Goal: Task Accomplishment & Management: Complete application form

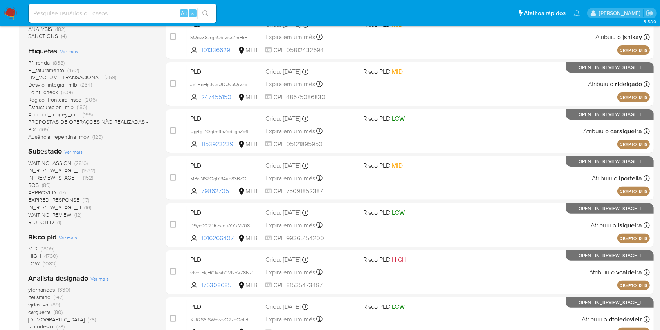
scroll to position [209, 0]
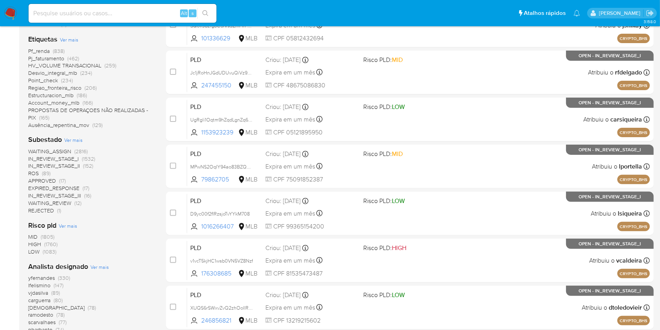
click at [47, 171] on span "(89)" at bounding box center [46, 173] width 9 height 8
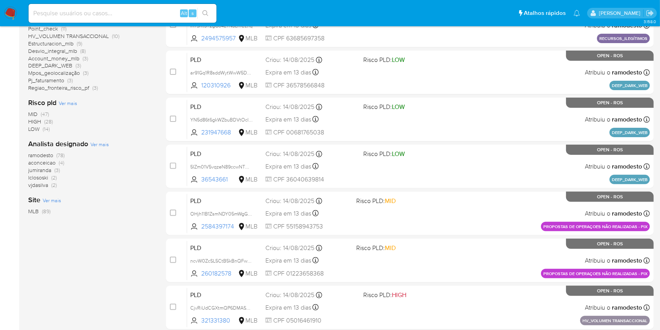
click at [63, 152] on span "(78)" at bounding box center [60, 155] width 8 height 8
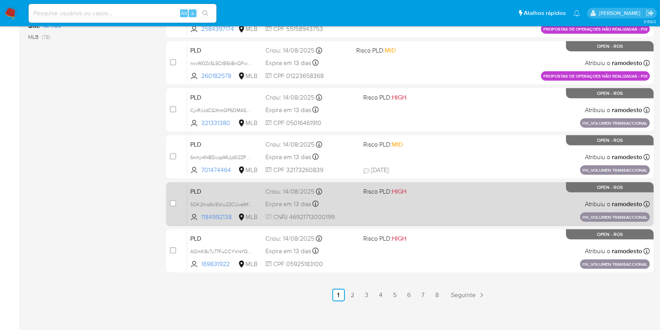
scroll to position [316, 0]
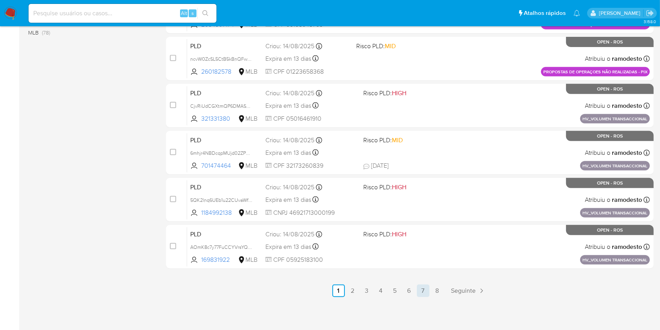
click at [424, 293] on link "7" at bounding box center [423, 290] width 13 height 13
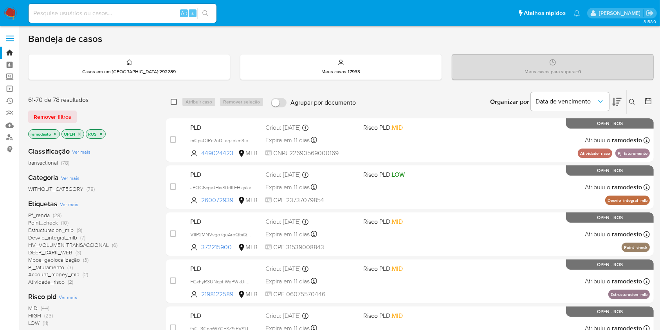
click at [171, 100] on input "checkbox" at bounding box center [174, 102] width 6 height 6
checkbox input "true"
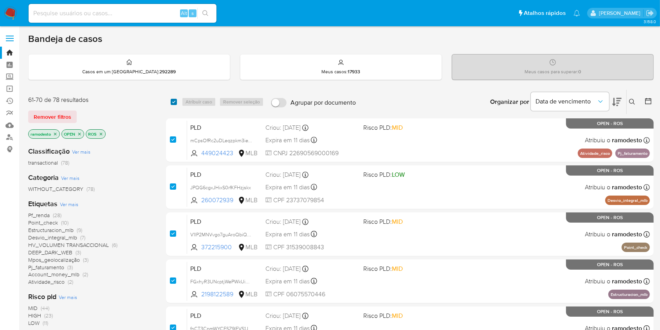
checkbox input "true"
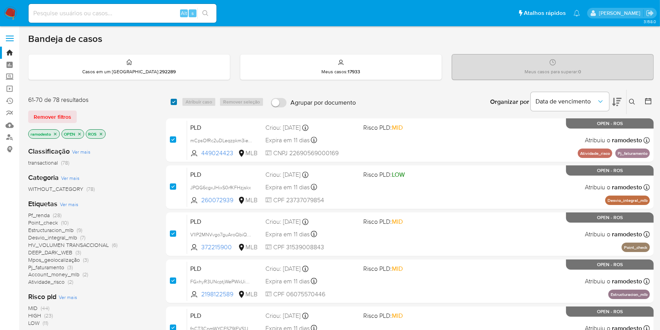
checkbox input "true"
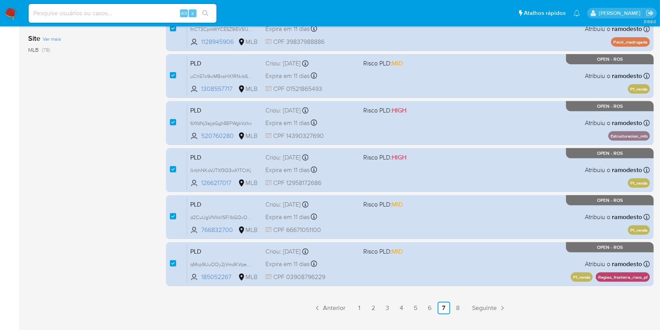
scroll to position [316, 0]
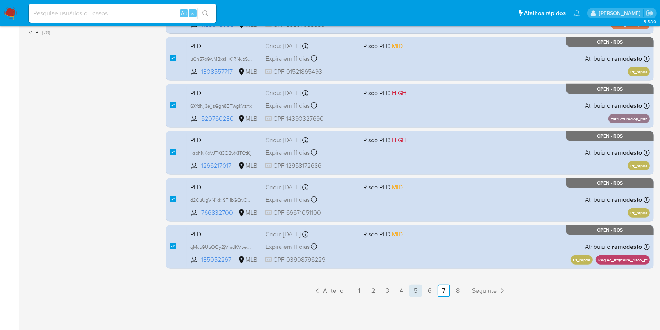
click at [412, 288] on link "5" at bounding box center [416, 290] width 13 height 13
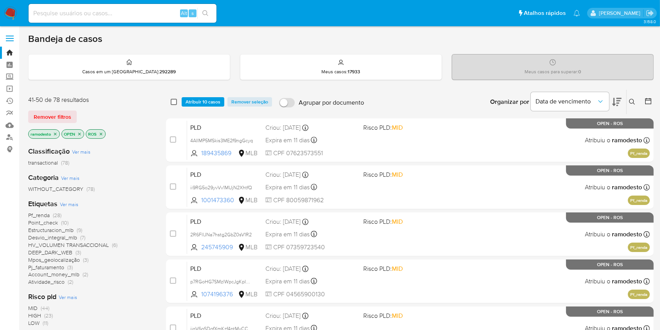
click at [172, 99] on input "checkbox" at bounding box center [174, 102] width 6 height 6
checkbox input "true"
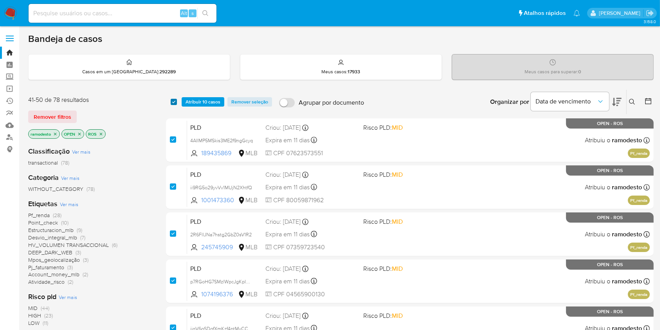
checkbox input "true"
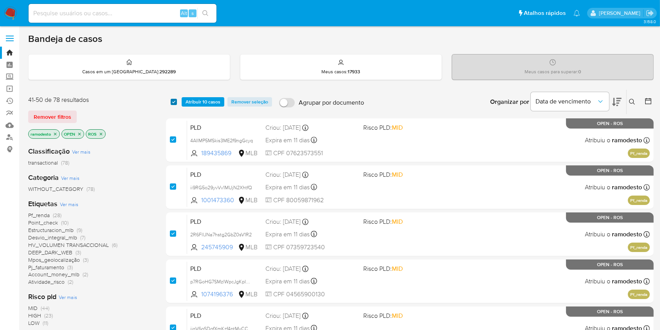
checkbox input "true"
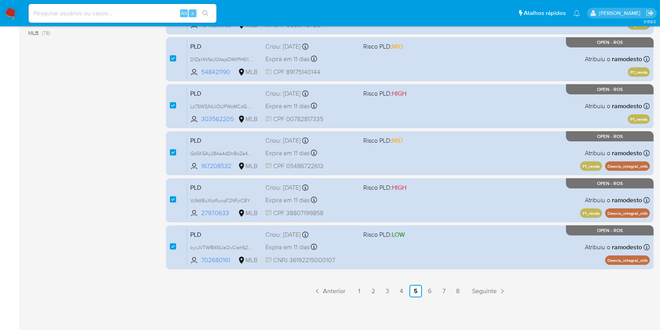
scroll to position [316, 0]
click at [404, 291] on link "4" at bounding box center [402, 290] width 13 height 13
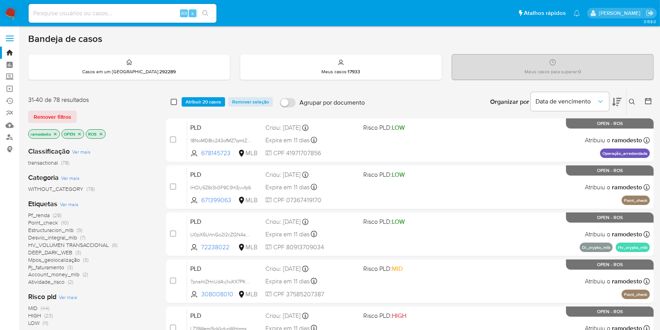
click at [172, 103] on input "checkbox" at bounding box center [174, 102] width 6 height 6
checkbox input "true"
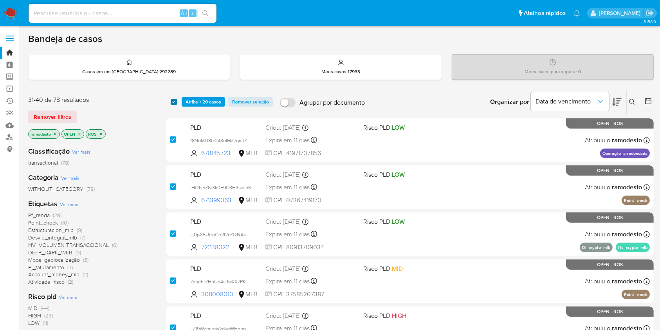
checkbox input "true"
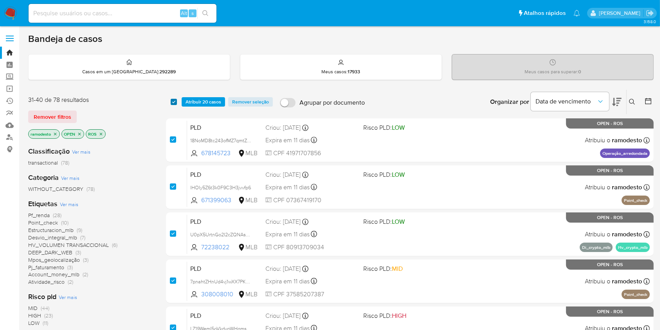
checkbox input "true"
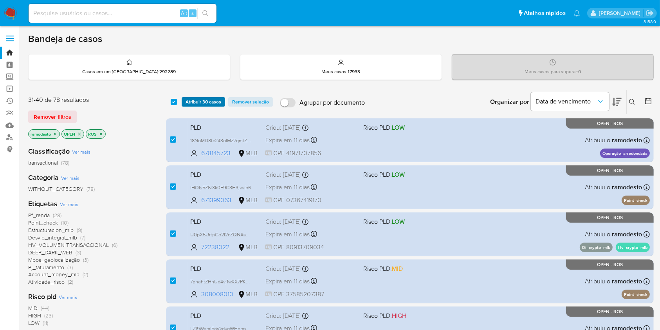
click at [203, 98] on span "Atribuir 30 casos" at bounding box center [204, 102] width 36 height 8
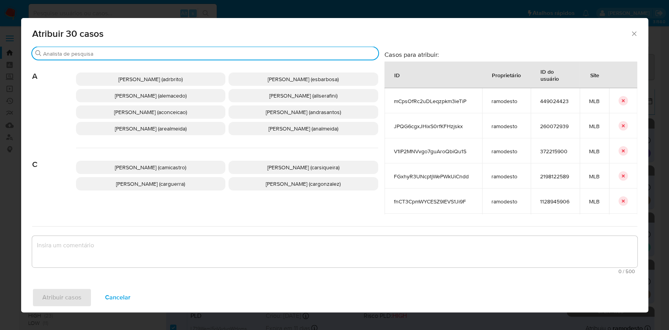
click at [202, 55] on input "Procurar" at bounding box center [209, 53] width 332 height 7
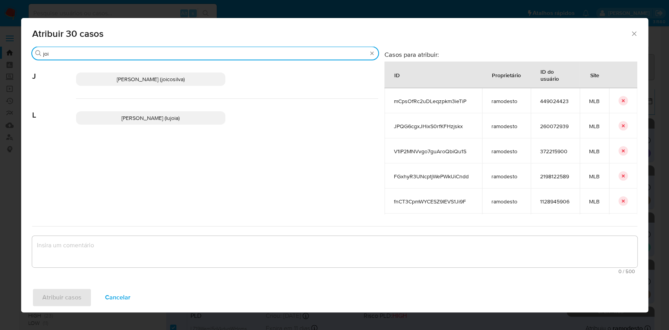
type input "joi"
click at [184, 80] on span "Joice Oliveira Da Silva De Almeida (joicosilva)" at bounding box center [151, 79] width 68 height 8
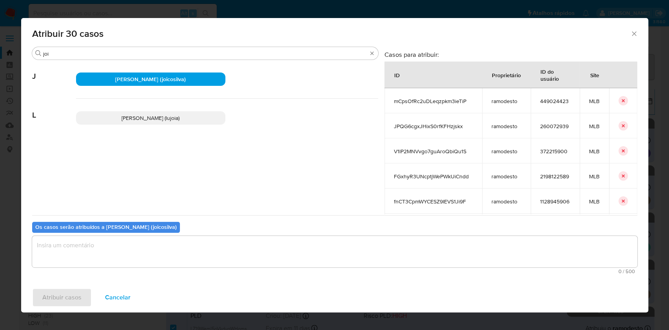
click at [171, 249] on textarea "assign-modal" at bounding box center [334, 251] width 605 height 31
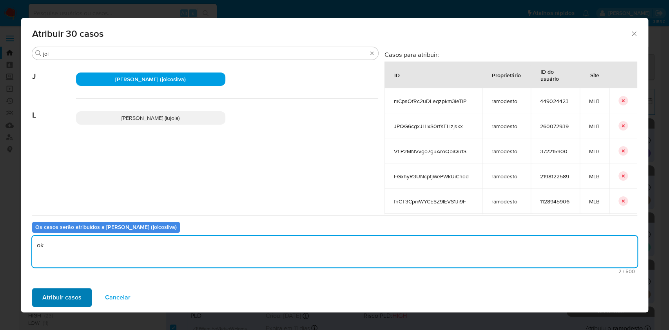
type textarea "ok"
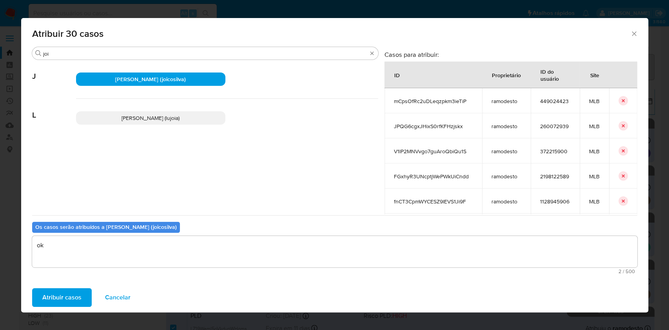
click at [75, 294] on span "Atribuir casos" at bounding box center [61, 297] width 39 height 17
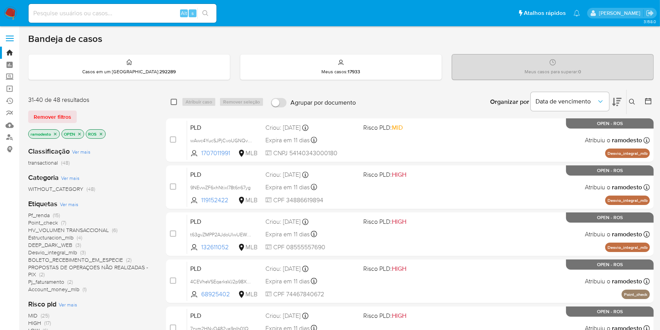
click at [175, 101] on input "checkbox" at bounding box center [174, 102] width 6 height 6
checkbox input "true"
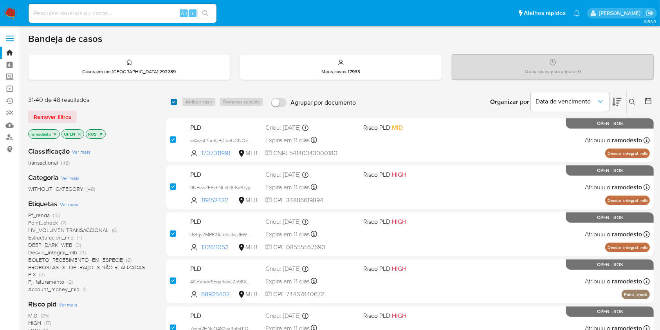
checkbox input "true"
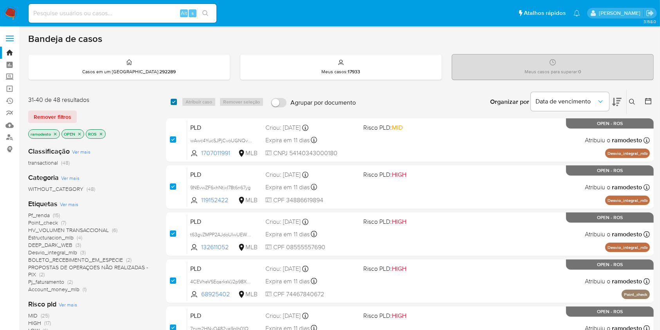
checkbox input "true"
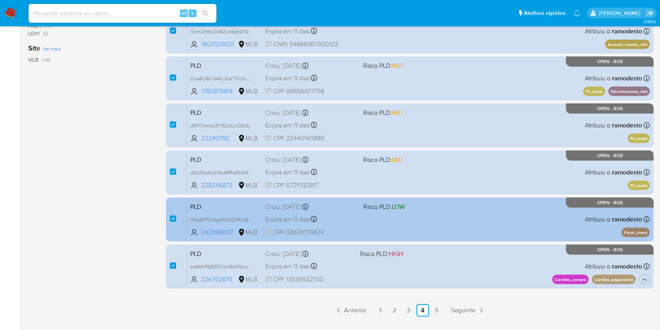
scroll to position [316, 0]
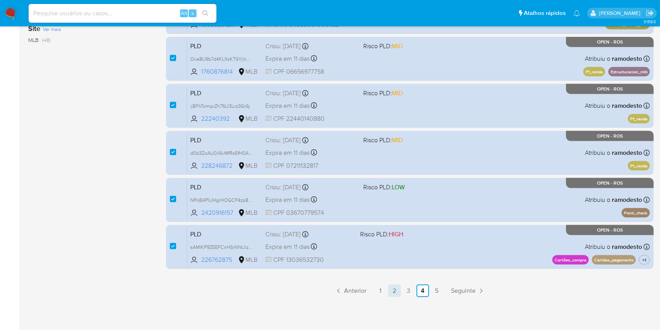
click at [394, 286] on link "2" at bounding box center [395, 290] width 13 height 13
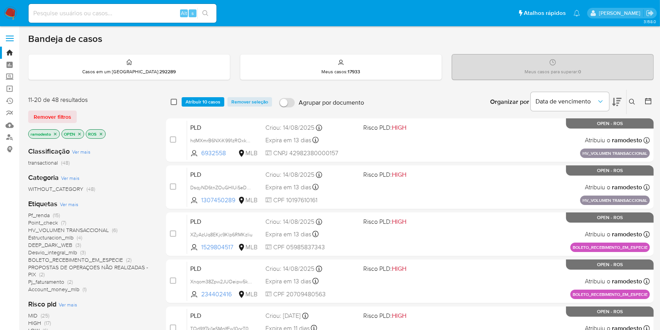
click at [175, 100] on input "checkbox" at bounding box center [174, 102] width 6 height 6
checkbox input "true"
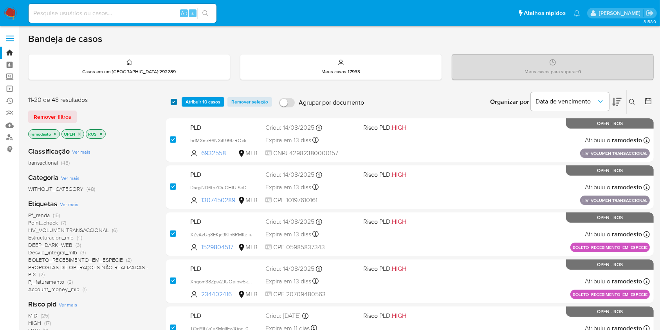
checkbox input "true"
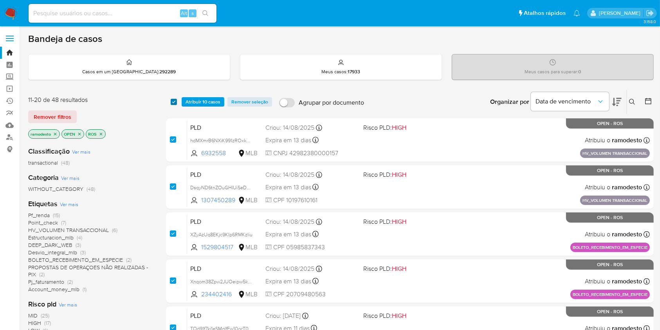
checkbox input "true"
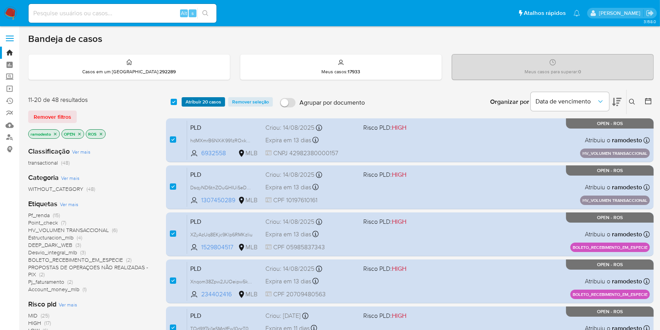
click at [196, 100] on span "Atribuir 20 casos" at bounding box center [204, 102] width 36 height 8
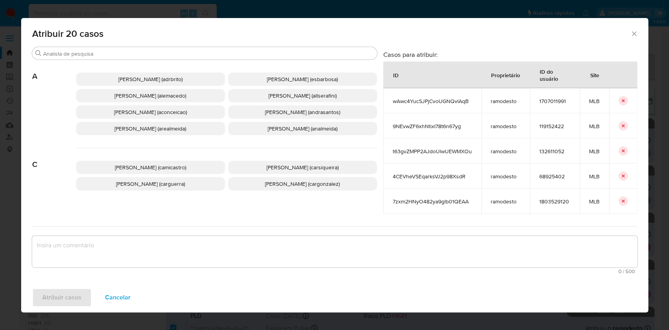
click at [186, 112] on span "Ana Cristina Da Conceicao (aconceicao)" at bounding box center [150, 112] width 73 height 8
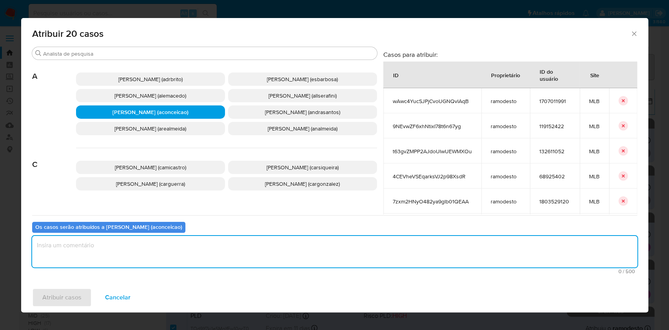
click at [180, 247] on textarea "assign-modal" at bounding box center [334, 251] width 605 height 31
type textarea "ok"
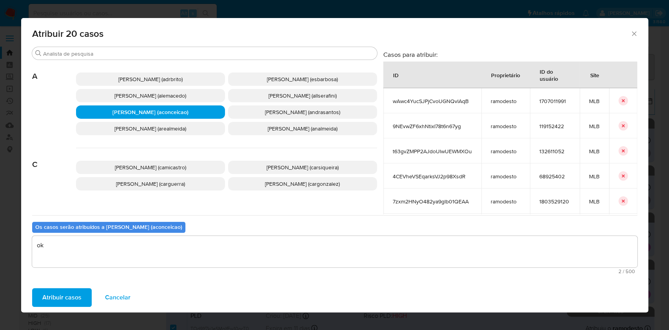
click at [69, 297] on span "Atribuir casos" at bounding box center [61, 297] width 39 height 17
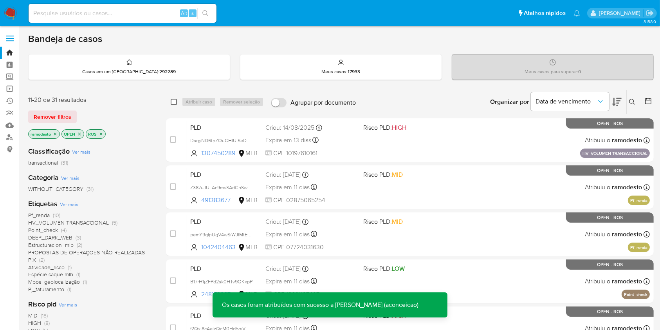
click at [177, 100] on input "checkbox" at bounding box center [174, 102] width 6 height 6
checkbox input "true"
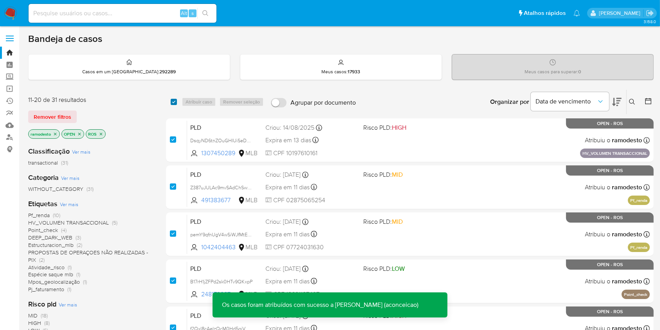
checkbox input "true"
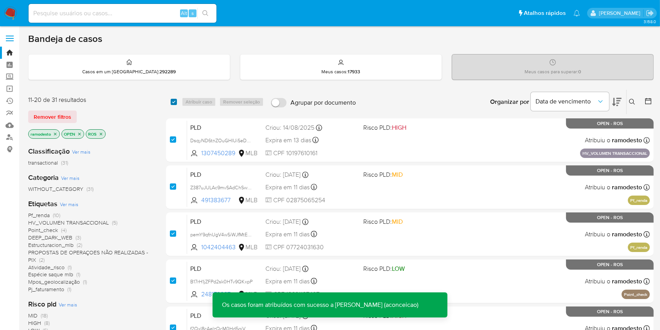
checkbox input "true"
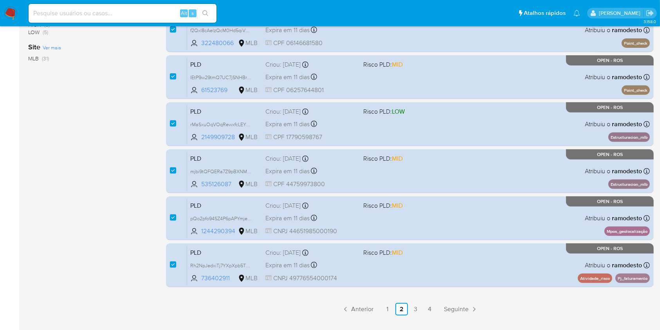
scroll to position [316, 0]
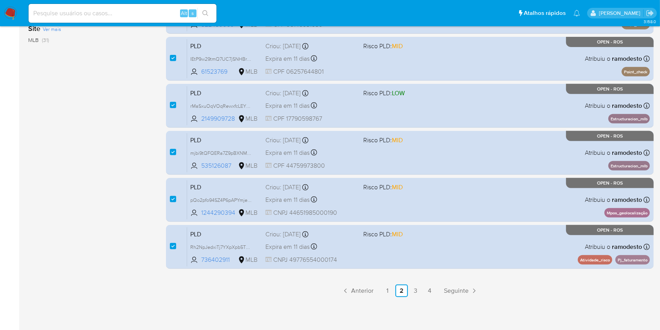
click at [386, 282] on div "select-all-cases-checkbox Atribuir 10 casos Remover seleção Agrupar por documen…" at bounding box center [410, 35] width 488 height 524
click at [389, 287] on link "1" at bounding box center [388, 290] width 13 height 13
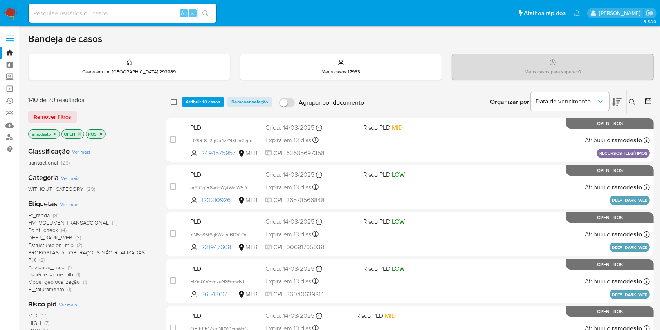
click at [174, 102] on input "checkbox" at bounding box center [174, 102] width 6 height 6
checkbox input "true"
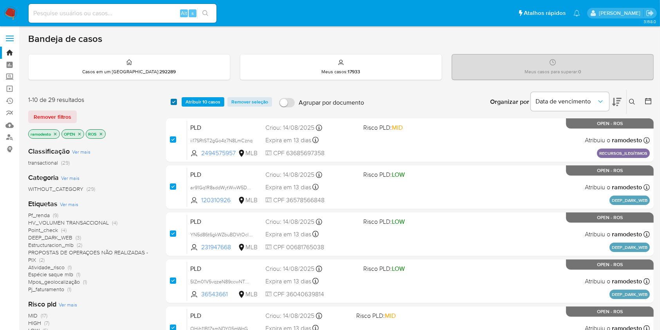
checkbox input "true"
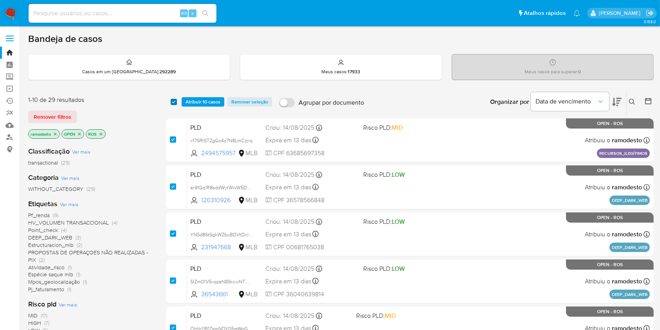
checkbox input "true"
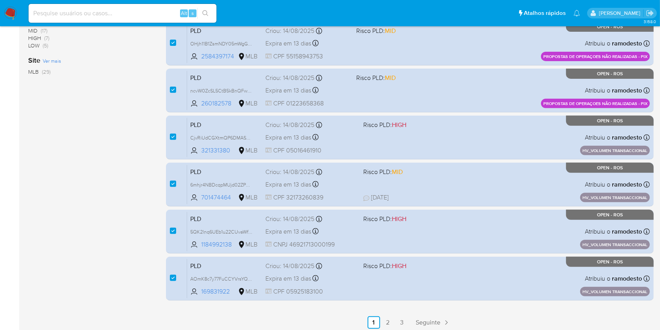
scroll to position [313, 0]
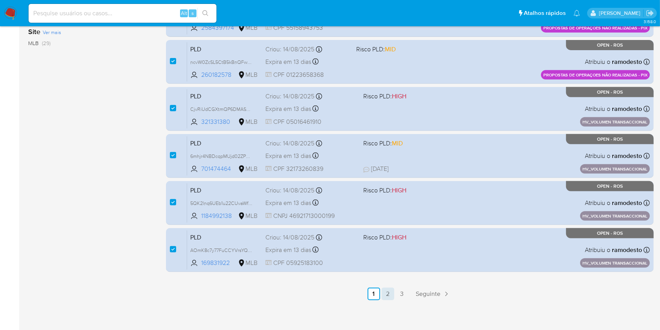
click at [393, 295] on link "2" at bounding box center [388, 294] width 13 height 13
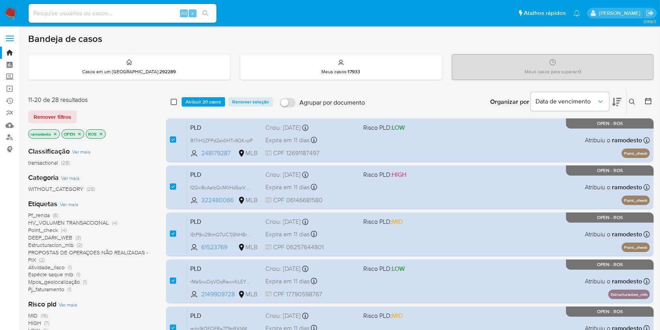
click at [177, 99] on input "checkbox" at bounding box center [174, 102] width 6 height 6
checkbox input "true"
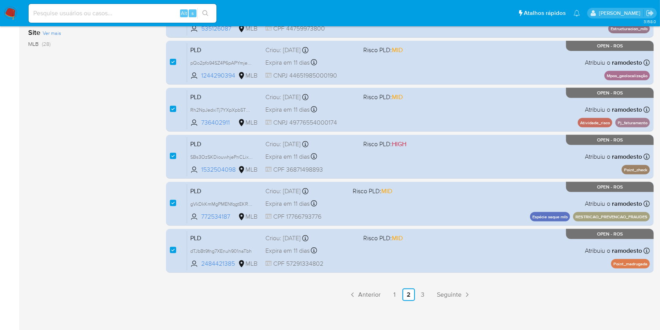
scroll to position [313, 0]
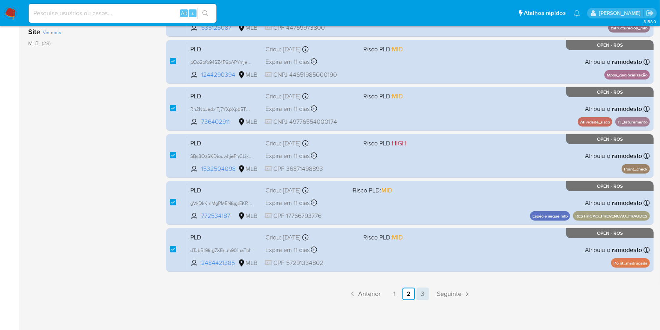
click at [429, 296] on link "3" at bounding box center [423, 294] width 13 height 13
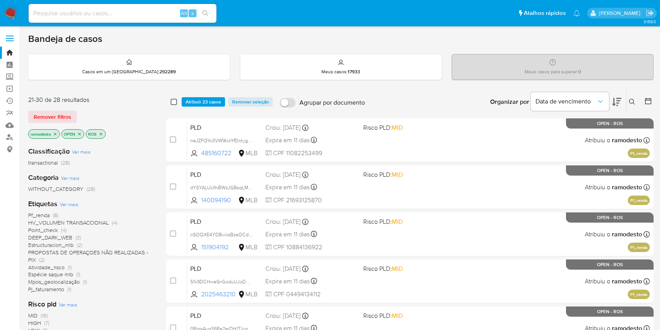
click at [176, 101] on input "checkbox" at bounding box center [174, 102] width 6 height 6
checkbox input "true"
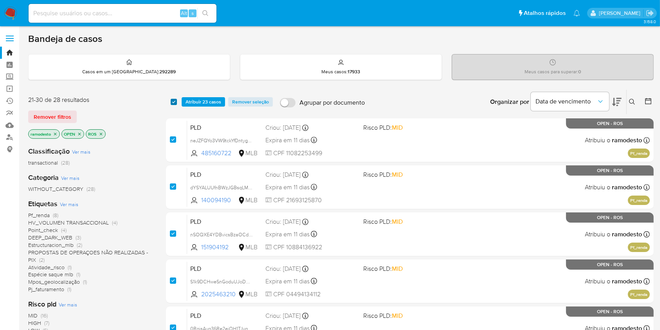
checkbox input "true"
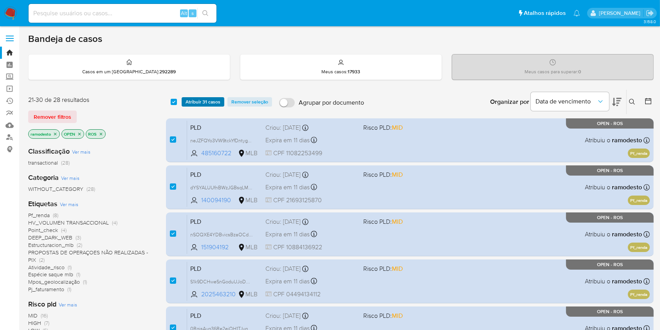
click at [190, 101] on span "Atribuir 31 casos" at bounding box center [203, 102] width 35 height 8
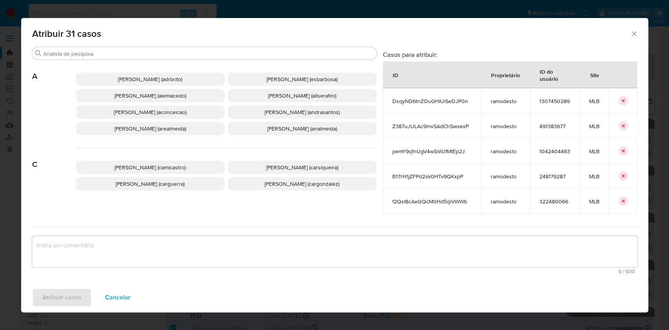
click at [186, 108] on span "Ana Cristina Da Conceicao (aconceicao)" at bounding box center [150, 112] width 73 height 8
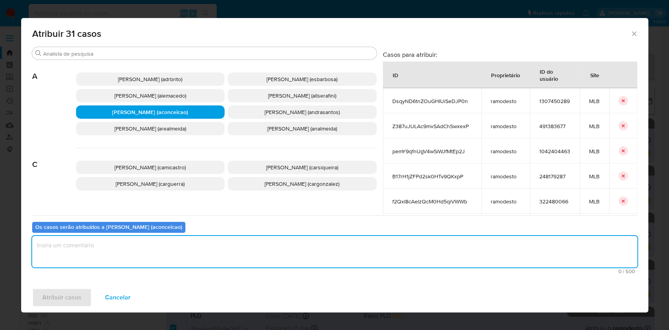
click at [166, 244] on textarea "assign-modal" at bounding box center [334, 251] width 605 height 31
type textarea "ok"
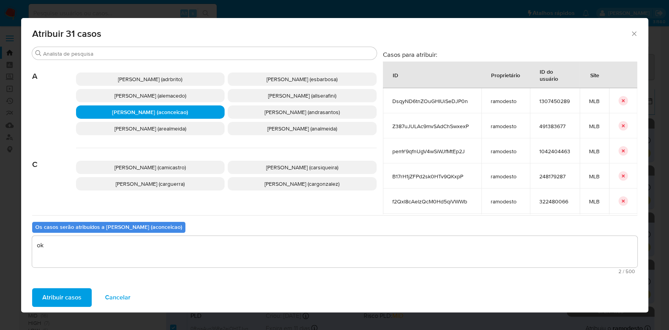
click at [49, 299] on span "Atribuir casos" at bounding box center [61, 297] width 39 height 17
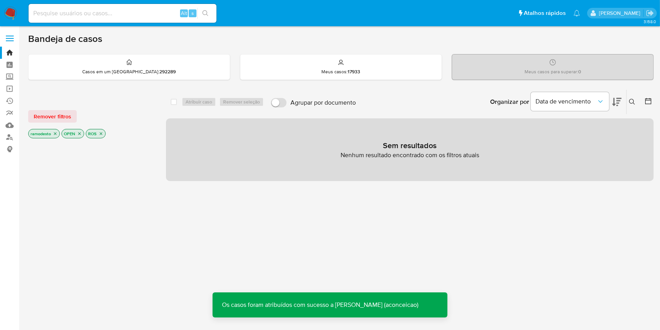
click at [56, 134] on icon "close-filter" at bounding box center [55, 133] width 5 height 5
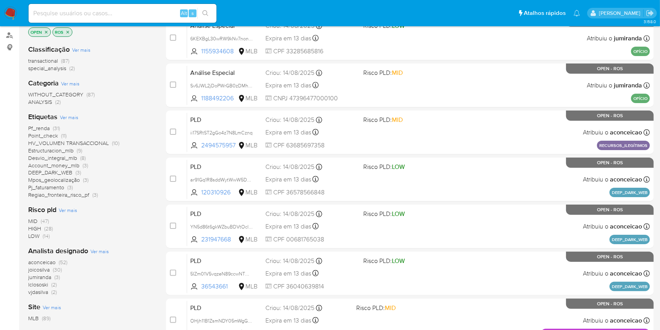
scroll to position [167, 0]
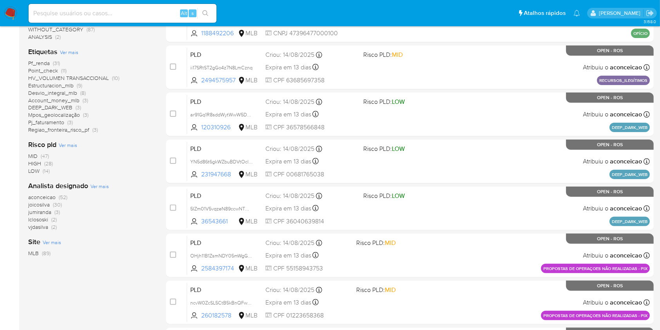
click at [62, 199] on span "(52)" at bounding box center [63, 197] width 9 height 8
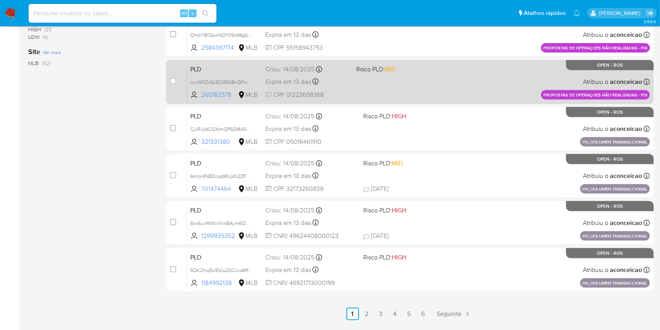
scroll to position [316, 0]
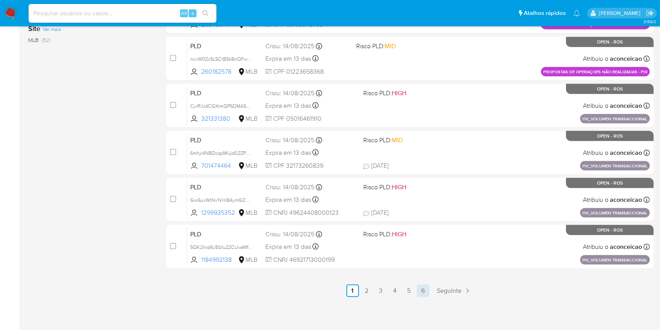
click at [426, 287] on link "6" at bounding box center [423, 290] width 13 height 13
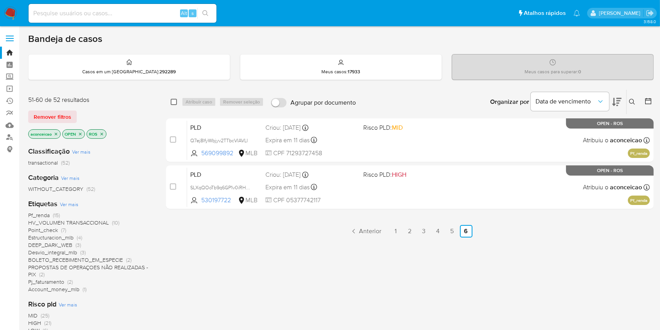
click at [175, 102] on input "checkbox" at bounding box center [174, 102] width 6 height 6
checkbox input "true"
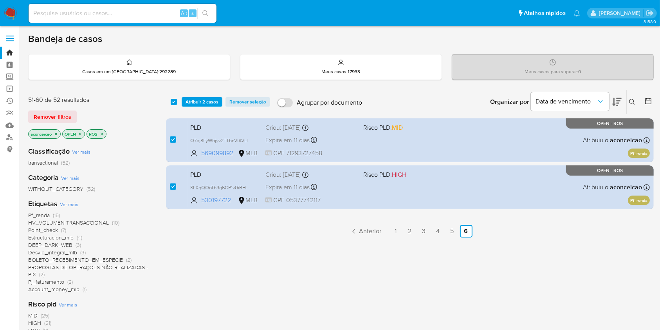
click at [199, 106] on div "select-all-cases-checkbox Atribuir 2 casos Remover seleção Agrupar por document…" at bounding box center [410, 102] width 488 height 24
click at [200, 104] on span "Atribuir 2 casos" at bounding box center [202, 102] width 33 height 8
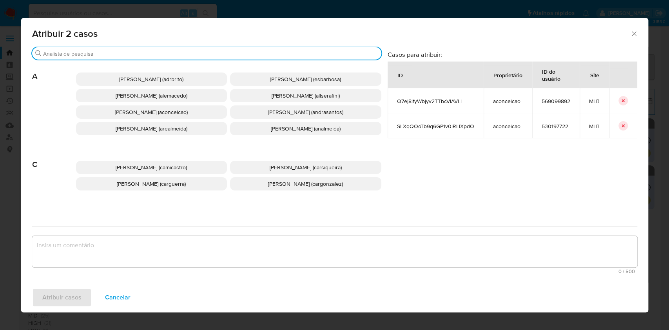
click at [209, 55] on input "Procurar" at bounding box center [210, 53] width 335 height 7
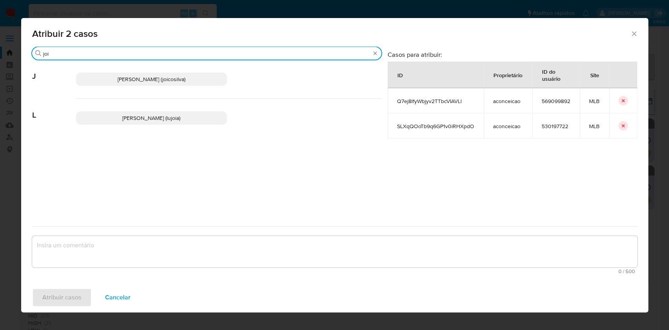
type input "joi"
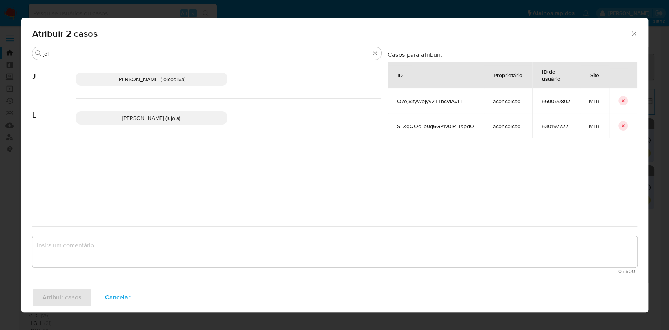
click at [185, 79] on span "Joice Oliveira Da Silva De Almeida (joicosilva)" at bounding box center [152, 79] width 68 height 8
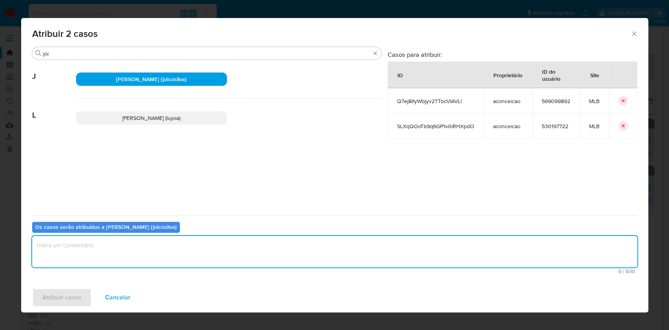
click at [157, 254] on textarea "assign-modal" at bounding box center [334, 251] width 605 height 31
type textarea "ok"
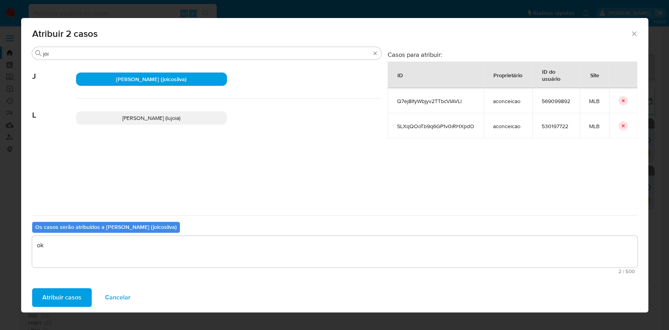
click at [74, 293] on span "Atribuir casos" at bounding box center [61, 297] width 39 height 17
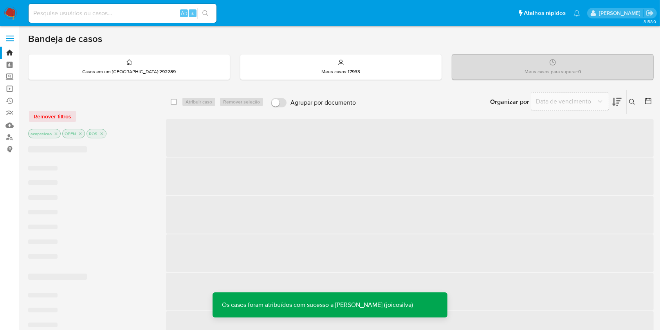
click at [56, 136] on p "aconceicao" at bounding box center [45, 133] width 32 height 9
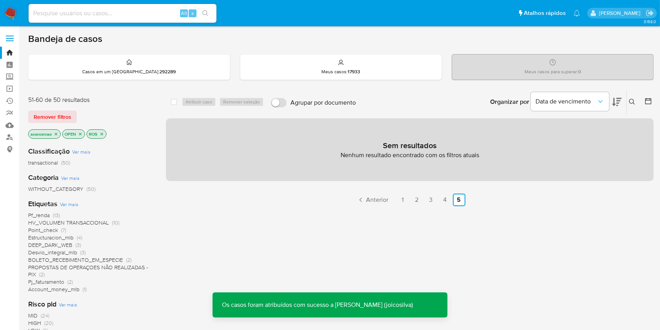
click at [56, 132] on icon "close-filter" at bounding box center [56, 134] width 5 height 5
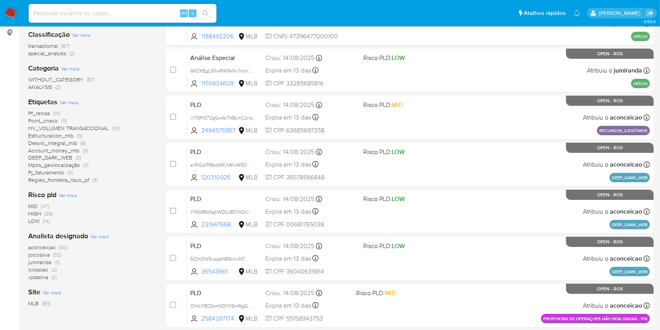
scroll to position [125, 0]
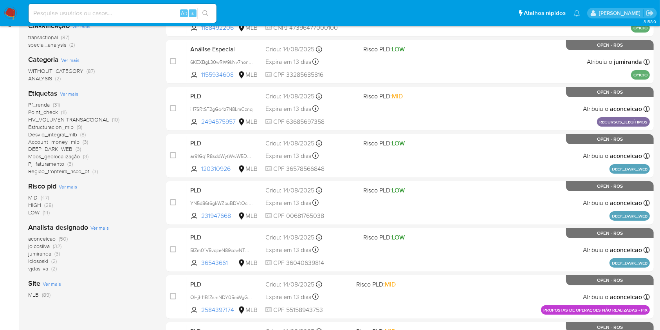
click at [63, 239] on span "(50)" at bounding box center [63, 239] width 9 height 8
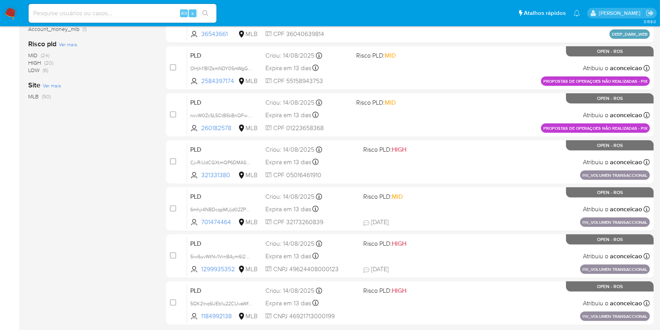
scroll to position [316, 0]
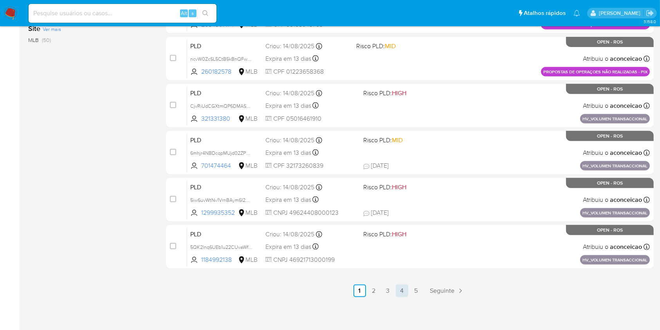
click at [406, 288] on link "4" at bounding box center [402, 290] width 13 height 13
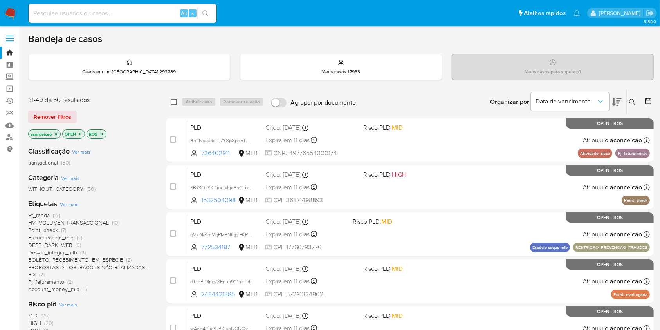
click at [174, 100] on input "checkbox" at bounding box center [174, 102] width 6 height 6
checkbox input "true"
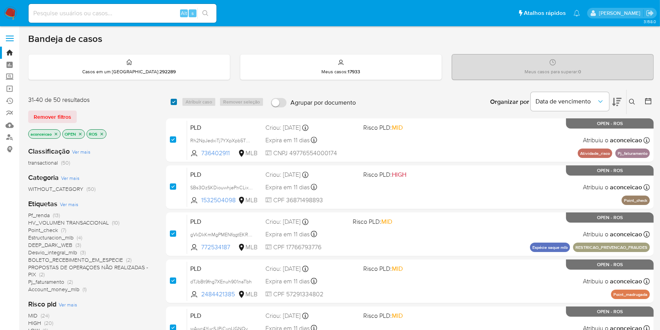
checkbox input "true"
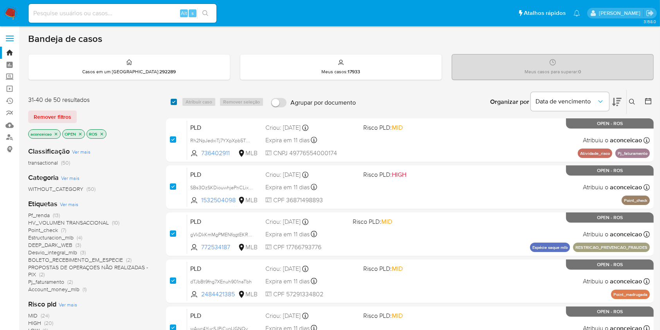
checkbox input "true"
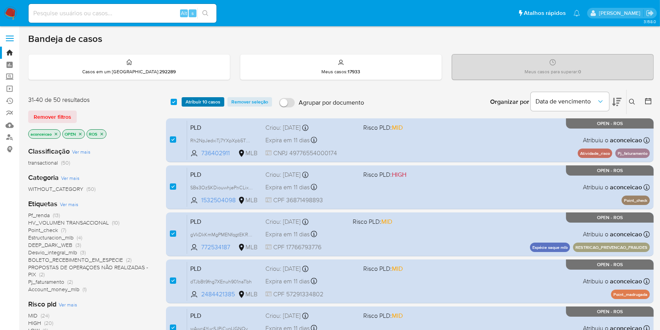
click at [194, 98] on span "Atribuir 10 casos" at bounding box center [203, 102] width 35 height 8
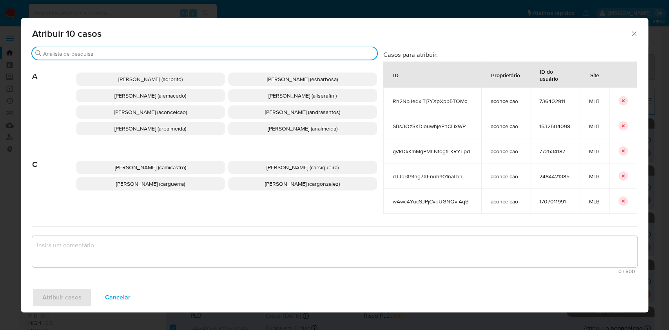
click at [207, 51] on input "Procurar" at bounding box center [208, 53] width 331 height 7
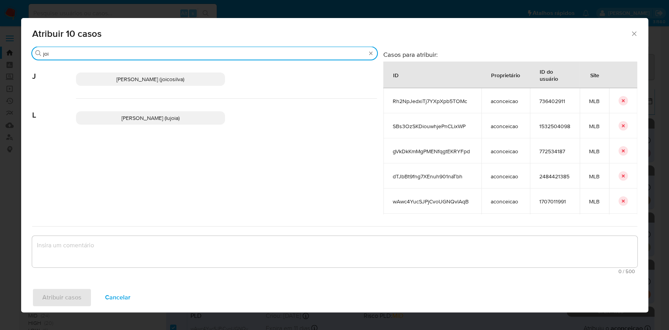
type input "joi"
click at [183, 80] on span "Joice Oliveira Da Silva De Almeida (joicosilva)" at bounding box center [150, 79] width 68 height 8
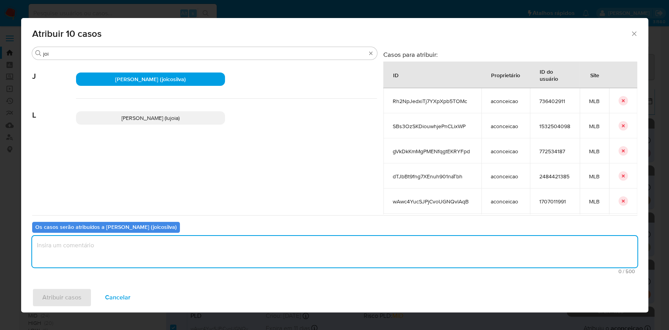
click at [120, 236] on textarea "assign-modal" at bounding box center [334, 251] width 605 height 31
type textarea "ok"
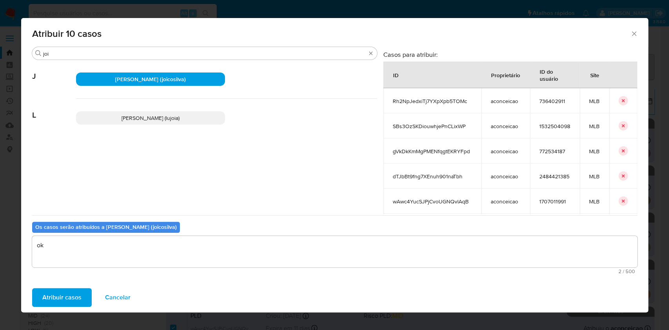
click at [87, 297] on button "Atribuir casos" at bounding box center [62, 297] width 60 height 19
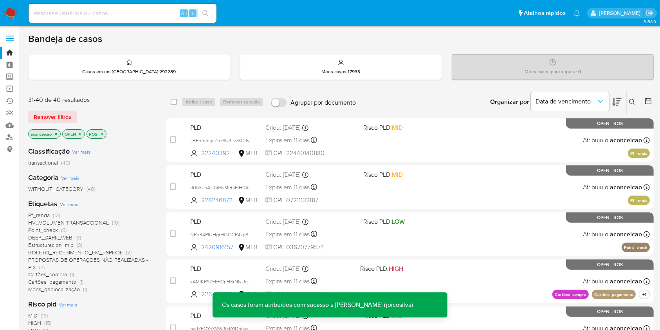
click at [57, 134] on icon "close-filter" at bounding box center [56, 133] width 3 height 3
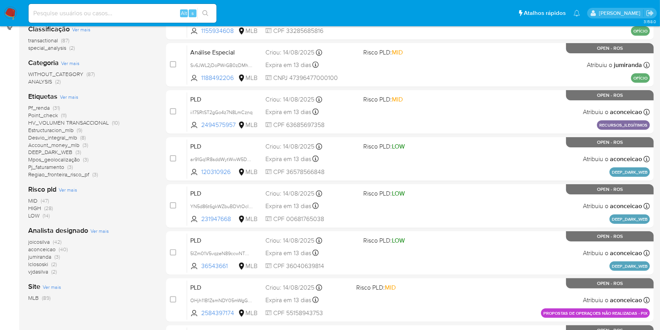
scroll to position [146, 0]
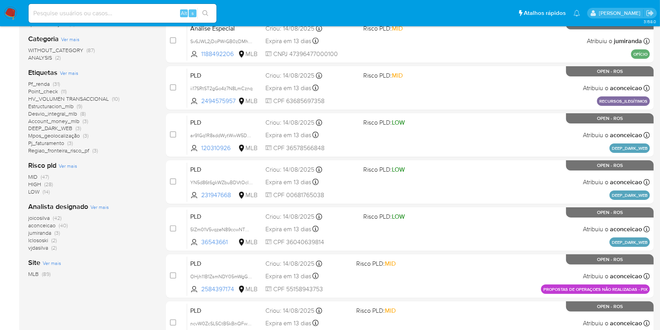
click at [51, 246] on span "(2)" at bounding box center [53, 248] width 5 height 8
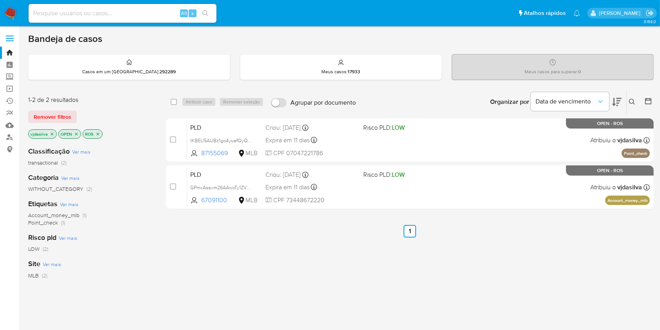
click at [173, 97] on div "select-all-cases-checkbox" at bounding box center [175, 101] width 9 height 9
click at [174, 99] on input "checkbox" at bounding box center [174, 102] width 6 height 6
checkbox input "true"
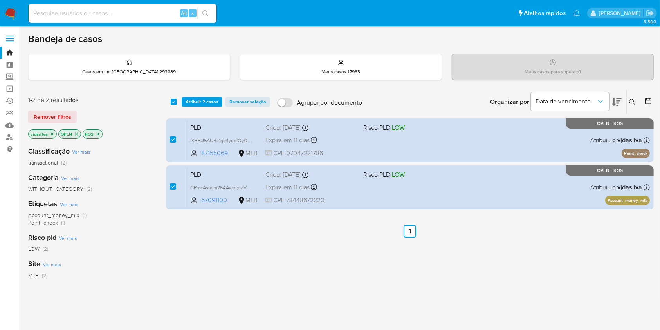
click at [51, 132] on icon "close-filter" at bounding box center [52, 134] width 5 height 5
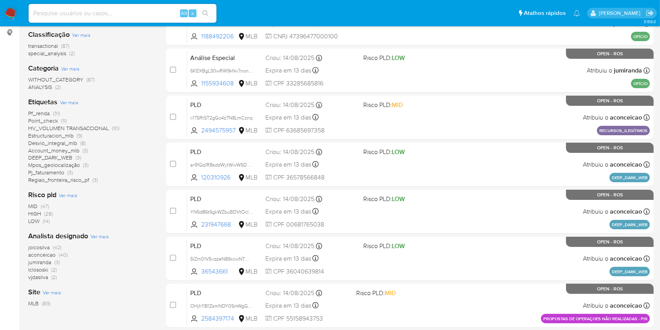
scroll to position [125, 0]
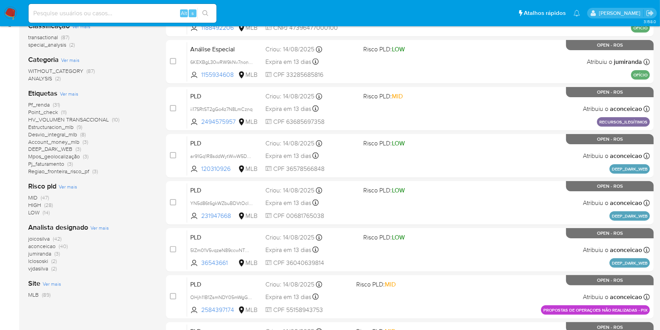
click at [52, 261] on span "(2)" at bounding box center [53, 261] width 5 height 8
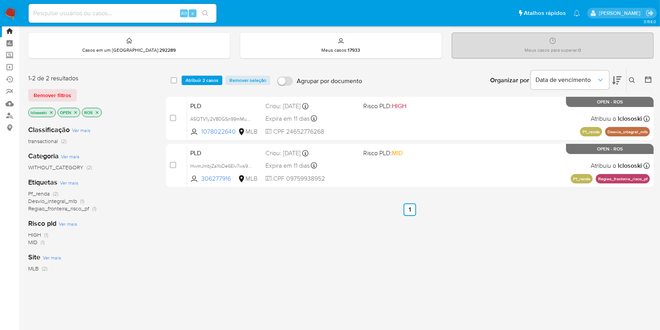
scroll to position [21, 0]
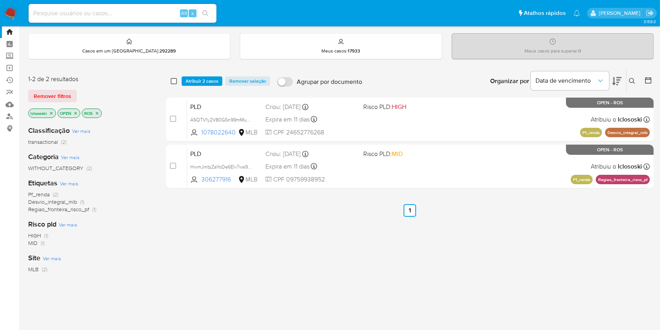
click at [174, 82] on div "select-all-cases-checkbox" at bounding box center [175, 80] width 9 height 9
click at [174, 82] on input "checkbox" at bounding box center [174, 81] width 6 height 6
checkbox input "true"
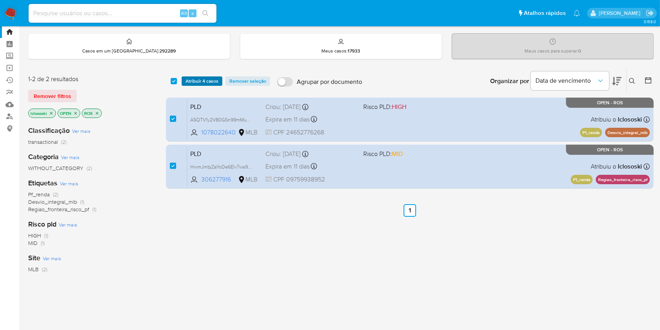
click at [198, 79] on span "Atribuir 4 casos" at bounding box center [202, 81] width 33 height 8
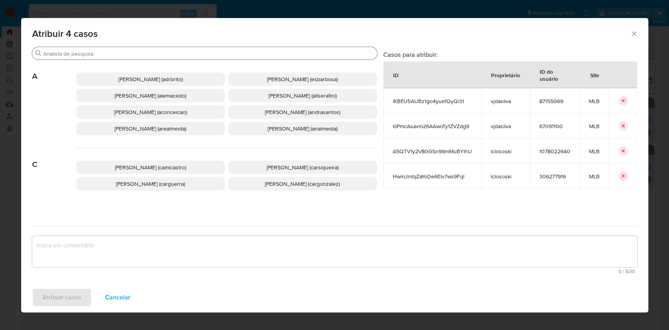
click at [201, 49] on div "Procurar" at bounding box center [204, 53] width 345 height 13
click at [202, 51] on input "Procurar" at bounding box center [208, 53] width 331 height 7
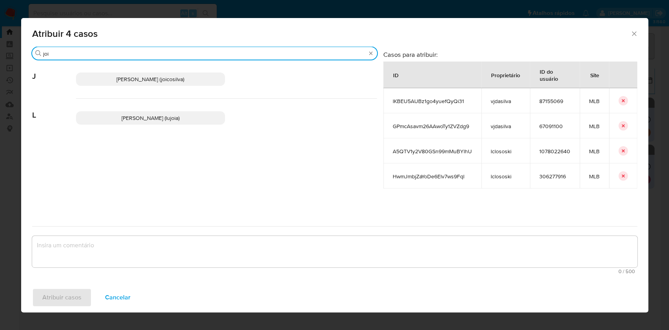
type input "joi"
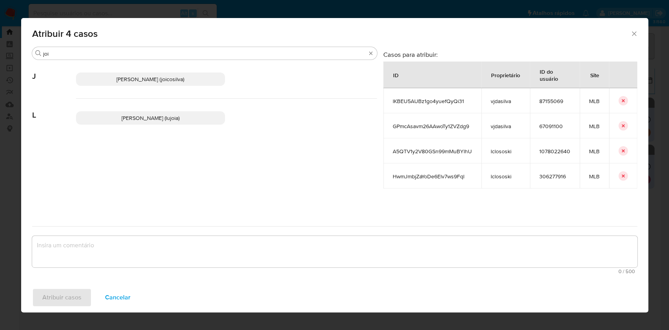
click at [192, 83] on p "Joice Oliveira Da Silva De Almeida (joicosilva)" at bounding box center [150, 78] width 149 height 13
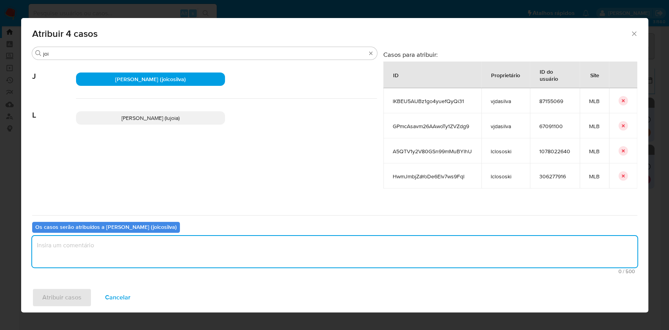
click at [166, 257] on textarea "assign-modal" at bounding box center [334, 251] width 605 height 31
type textarea "ok"
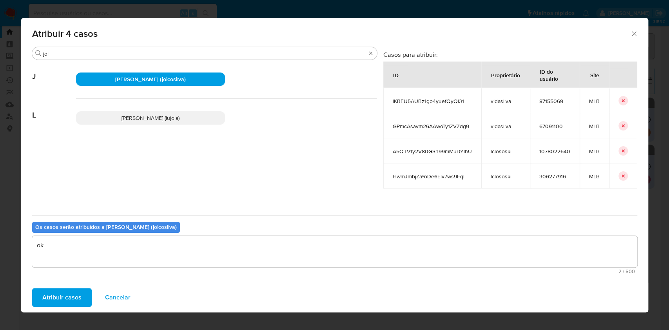
click at [53, 299] on span "Atribuir casos" at bounding box center [61, 297] width 39 height 17
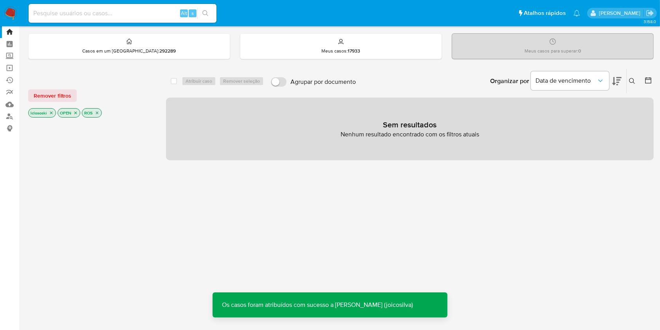
click at [51, 112] on icon "close-filter" at bounding box center [51, 112] width 5 height 5
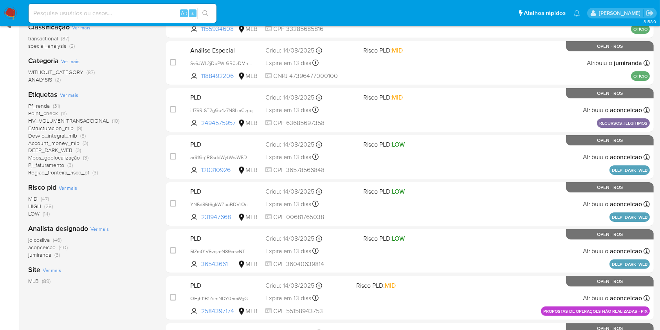
scroll to position [125, 0]
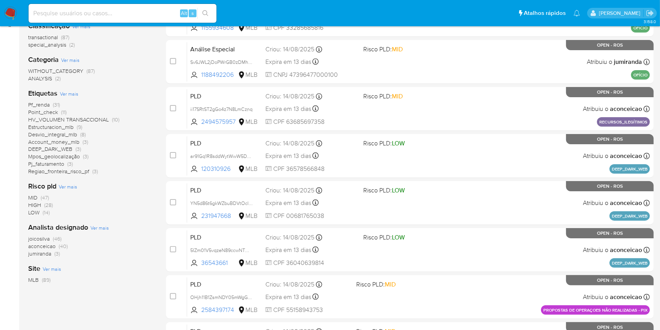
click at [54, 256] on span "jumiranda (3)" at bounding box center [44, 253] width 32 height 7
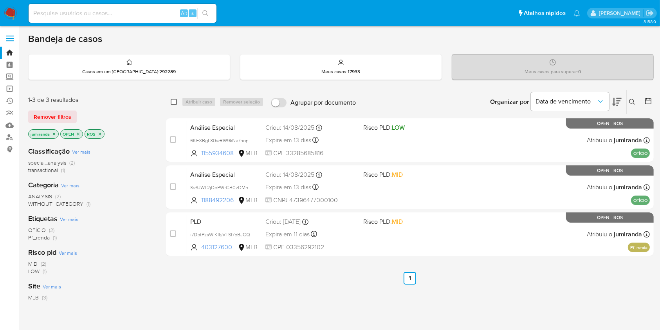
click at [173, 101] on div "select-all-cases-checkbox Atribuir caso Remover seleção Agrupar por documento O…" at bounding box center [410, 102] width 488 height 24
click at [173, 101] on input "checkbox" at bounding box center [174, 102] width 6 height 6
checkbox input "true"
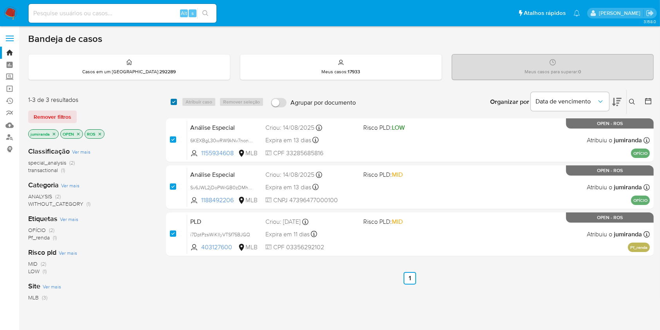
checkbox input "true"
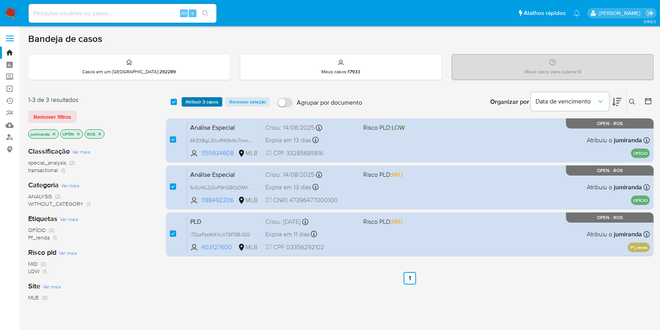
click at [190, 101] on span "Atribuir 3 casos" at bounding box center [202, 102] width 33 height 8
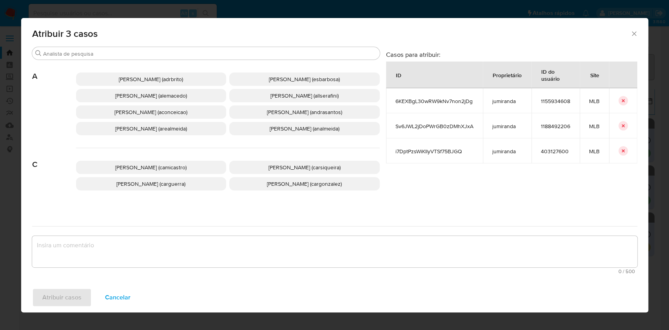
click at [186, 112] on span "Ana Cristina Da Conceicao (aconceicao)" at bounding box center [150, 112] width 73 height 8
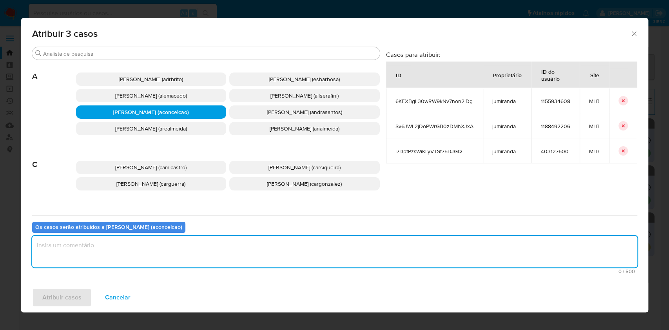
click at [162, 252] on textarea "assign-modal" at bounding box center [334, 251] width 605 height 31
type textarea "ok"
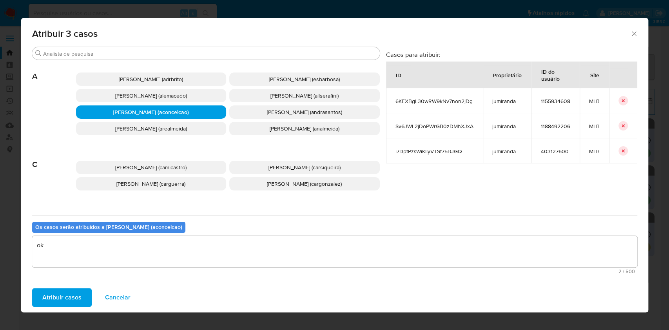
click at [109, 300] on span "Cancelar" at bounding box center [117, 297] width 25 height 17
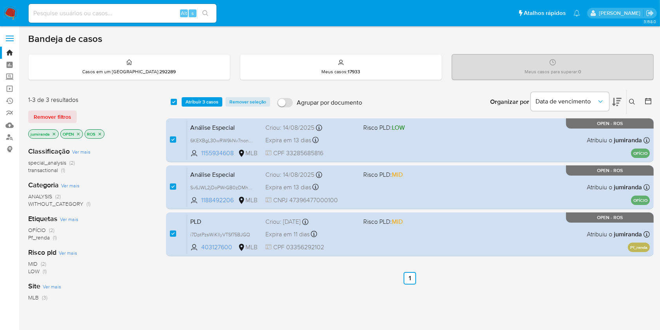
click at [197, 99] on span "Atribuir 3 casos" at bounding box center [202, 102] width 33 height 8
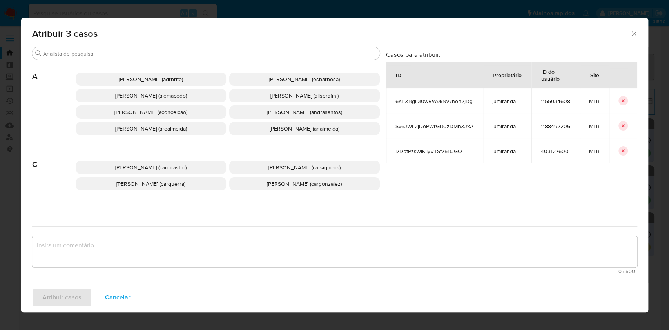
click at [139, 118] on p "Ana Cristina Da Conceicao (aconceicao)" at bounding box center [151, 111] width 150 height 13
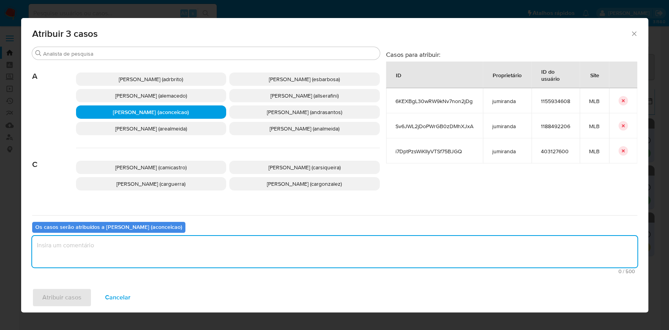
click at [135, 264] on textarea "assign-modal" at bounding box center [334, 251] width 605 height 31
type textarea "oj"
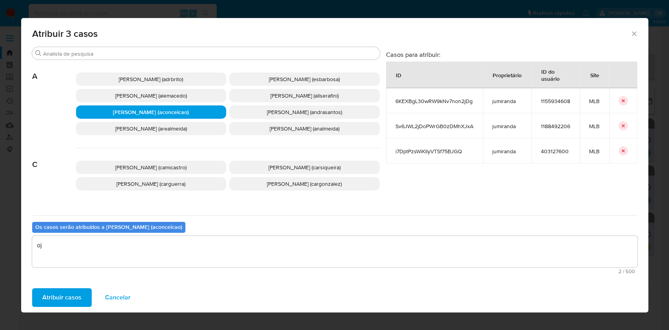
click at [76, 300] on span "Atribuir casos" at bounding box center [61, 297] width 39 height 17
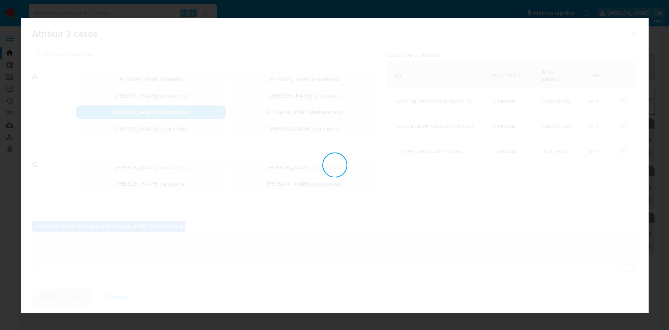
checkbox input "false"
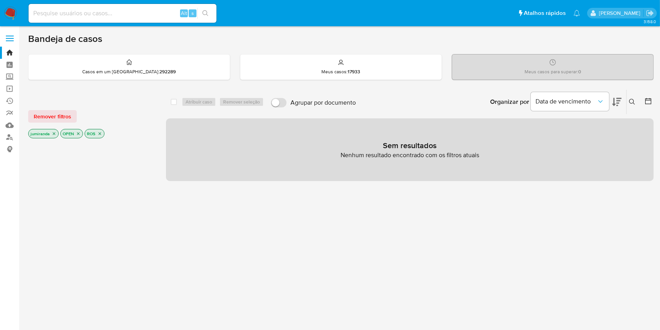
click at [55, 131] on icon "close-filter" at bounding box center [54, 133] width 5 height 5
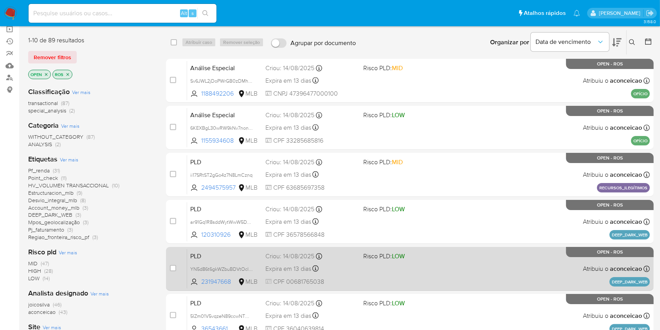
scroll to position [63, 0]
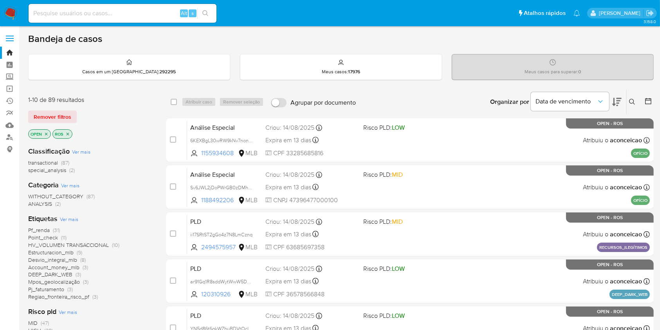
click at [633, 101] on icon at bounding box center [632, 102] width 6 height 6
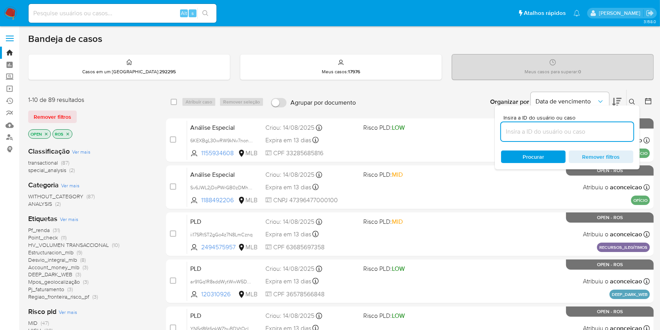
click at [601, 127] on input at bounding box center [567, 132] width 132 height 10
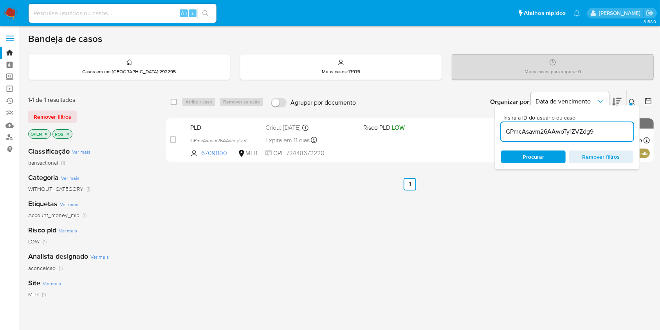
click at [589, 130] on input "GPmcAsavm26AAwoTy1ZVZdg9" at bounding box center [567, 132] width 132 height 10
paste input "A5QTV1y2V80GSn99mMuBYlhU"
click at [610, 125] on div "A5QTV1y2V80GSn99mMuBYlhU" at bounding box center [567, 131] width 132 height 19
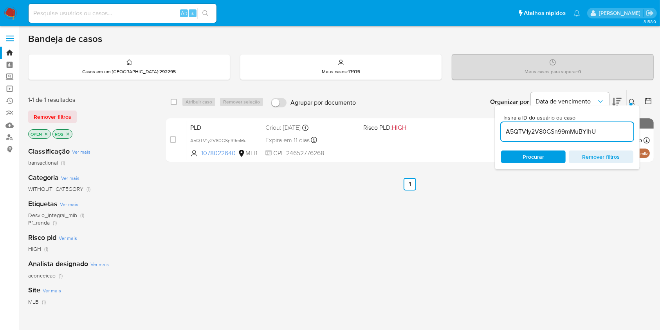
click at [605, 132] on input "A5QTV1y2V80GSn99mMuBYlhU" at bounding box center [567, 132] width 132 height 10
paste input "HwmJmbjZaYoDe6Elv7ws9Fql"
click at [605, 132] on input "HwmJmbjZaYoDe6Elv7ws9Fql" at bounding box center [567, 132] width 132 height 10
click at [609, 133] on input "HwmJmbjZaYoDe6Elv7ws9Fql" at bounding box center [567, 132] width 132 height 10
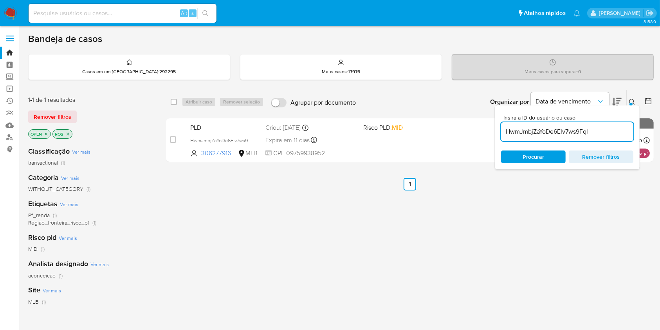
click at [609, 133] on input "HwmJmbjZaYoDe6Elv7ws9Fql" at bounding box center [567, 132] width 132 height 10
paste input "Sv6JWL2jDoPWrGB0zDMhXJxA"
type input "Sv6JWL2jDoPWrGB0zDMhXJxA"
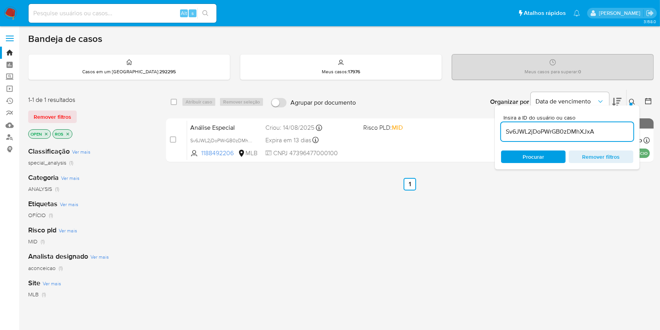
click at [631, 103] on div at bounding box center [631, 104] width 3 height 3
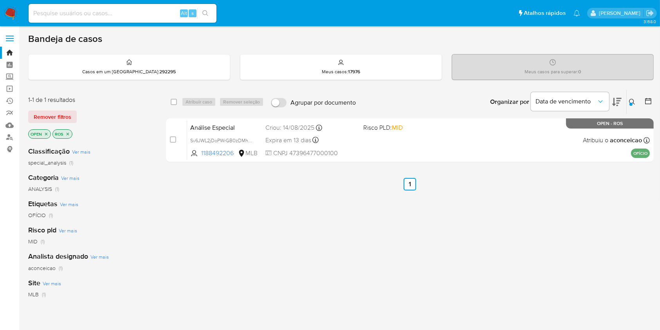
click at [631, 103] on div at bounding box center [631, 104] width 3 height 3
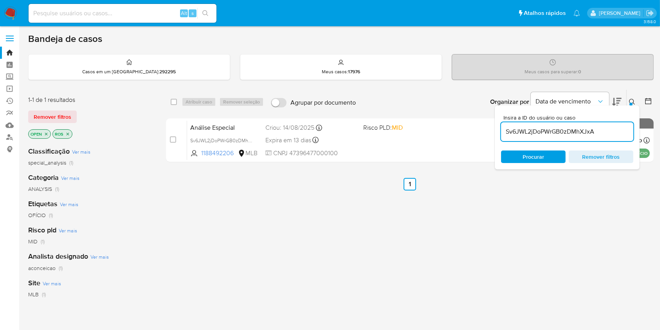
click at [570, 139] on div "Sv6JWL2jDoPWrGB0zDMhXJxA" at bounding box center [567, 131] width 132 height 19
click at [567, 136] on div "Sv6JWL2jDoPWrGB0zDMhXJxA" at bounding box center [567, 131] width 132 height 19
click at [566, 135] on input "Sv6JWL2jDoPWrGB0zDMhXJxA" at bounding box center [567, 132] width 132 height 10
click at [564, 130] on input "Sv6JWL2jDoPWrGB0zDMhXJxA" at bounding box center [567, 132] width 132 height 10
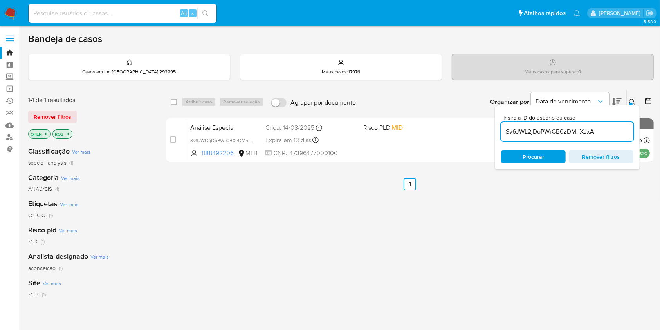
click at [564, 130] on input "Sv6JWL2jDoPWrGB0zDMhXJxA" at bounding box center [567, 132] width 132 height 10
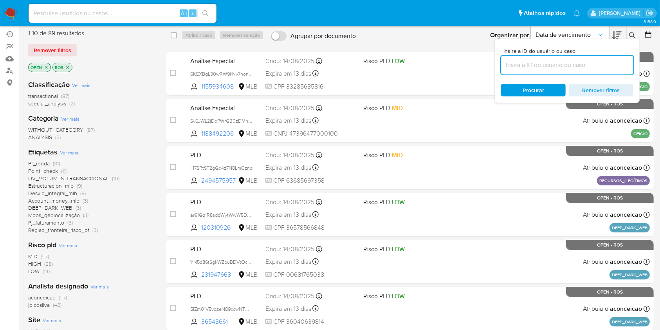
scroll to position [104, 0]
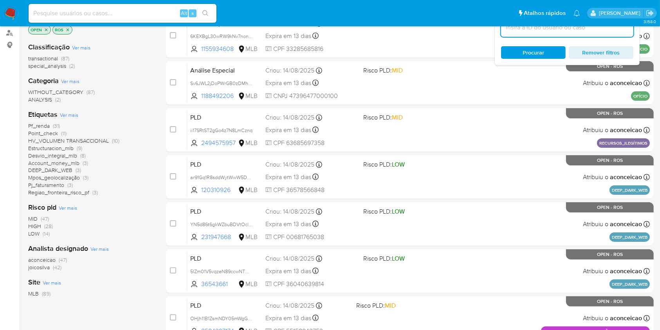
click at [65, 259] on span "(47)" at bounding box center [63, 260] width 8 height 8
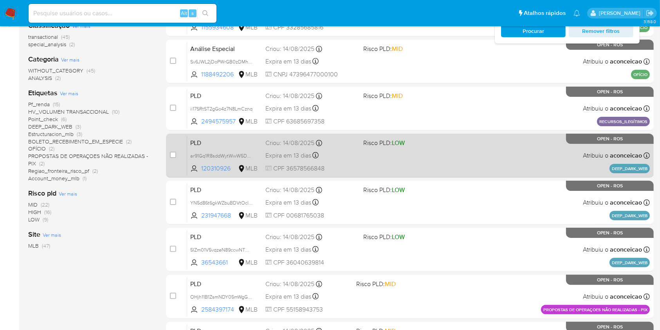
scroll to position [316, 0]
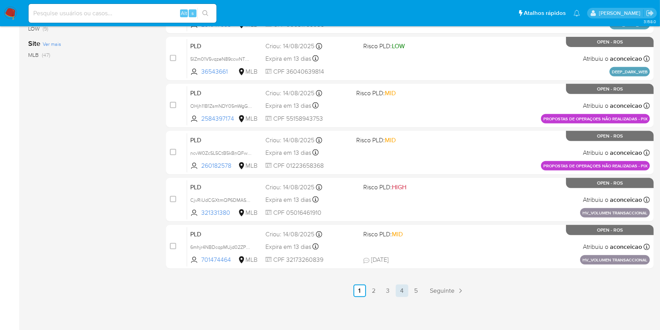
click at [401, 296] on link "4" at bounding box center [402, 290] width 13 height 13
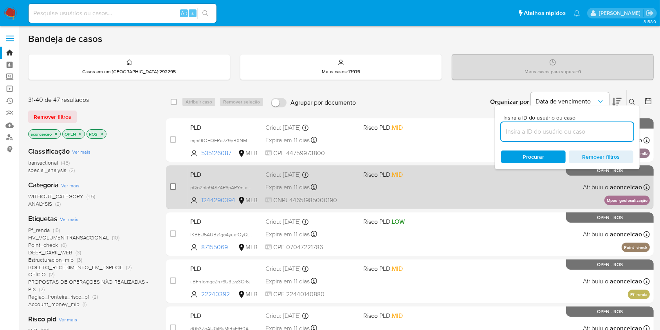
click at [170, 184] on input "checkbox" at bounding box center [173, 186] width 6 height 6
checkbox input "true"
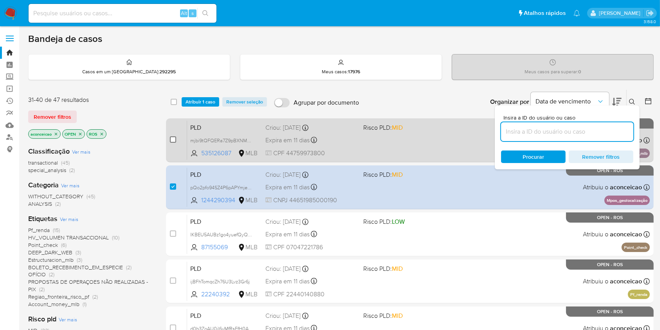
click at [170, 139] on input "checkbox" at bounding box center [173, 139] width 6 height 6
checkbox input "true"
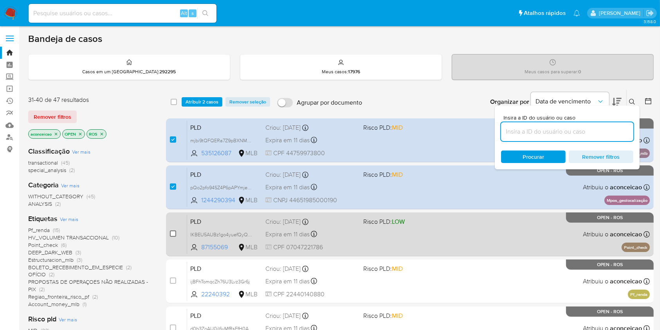
click at [172, 235] on input "checkbox" at bounding box center [173, 233] width 6 height 6
checkbox input "true"
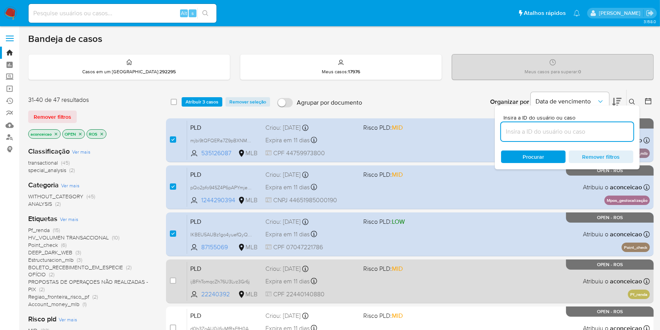
click at [169, 280] on div "case-item-checkbox Incapaz de atribuir o caso PLD ijBFhTomqcZh76U3Lvz3Gr6j 2224…" at bounding box center [410, 281] width 488 height 44
click at [171, 281] on input "checkbox" at bounding box center [173, 280] width 6 height 6
checkbox input "true"
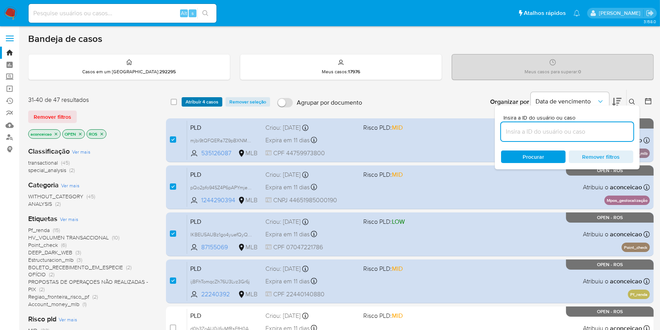
click at [188, 104] on span "Atribuir 4 casos" at bounding box center [202, 102] width 33 height 8
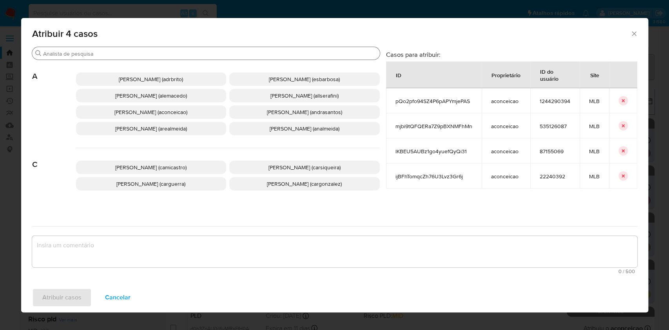
click at [205, 58] on div "Procurar" at bounding box center [205, 53] width 347 height 13
click at [199, 50] on input "Procurar" at bounding box center [209, 53] width 333 height 7
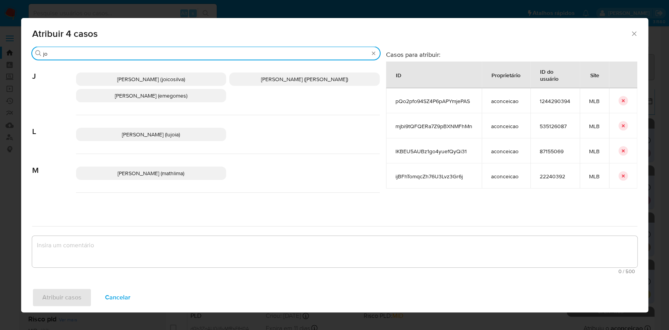
type input "jo"
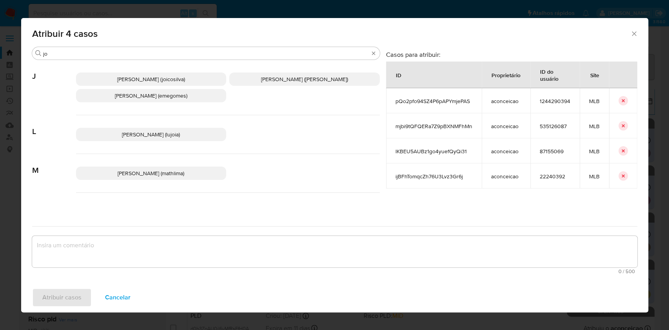
click at [184, 78] on span "Joice Oliveira Da Silva De Almeida (joicosilva)" at bounding box center [151, 79] width 68 height 8
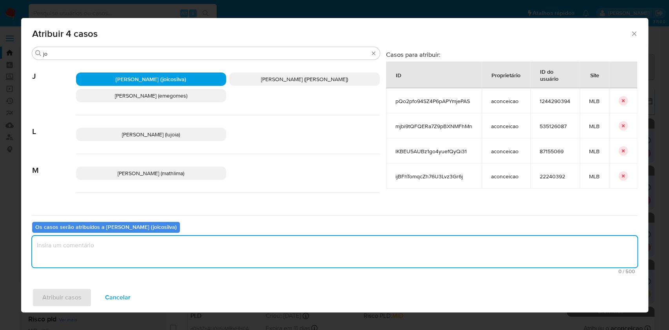
click at [210, 241] on textarea "assign-modal" at bounding box center [334, 251] width 605 height 31
type textarea "ok"
click at [42, 303] on button "Atribuir casos" at bounding box center [62, 297] width 60 height 19
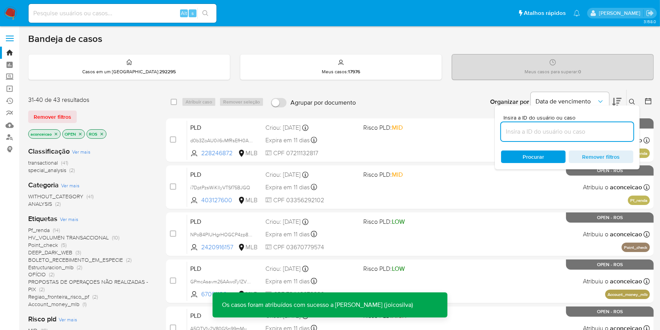
click at [56, 134] on icon "close-filter" at bounding box center [56, 133] width 3 height 3
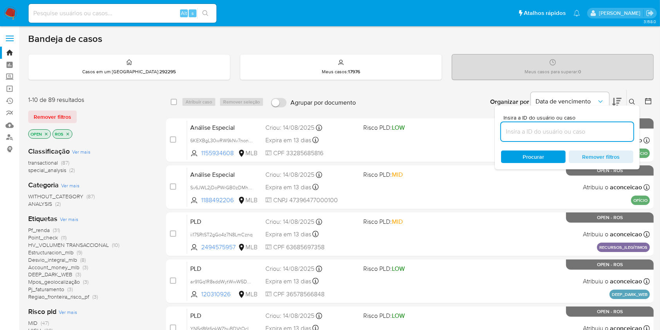
click at [616, 130] on input at bounding box center [567, 132] width 132 height 10
paste input "Sv6JWL2jDoPWrGB0zDMhXJxA"
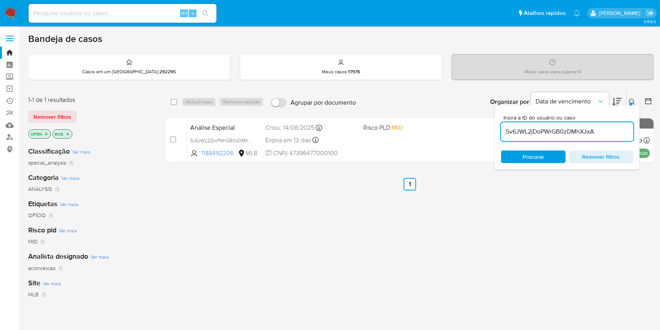
click at [595, 135] on input "Sv6JWL2jDoPWrGB0zDMhXJxA" at bounding box center [567, 132] width 132 height 10
paste input "HwmJmbjZaYoDe6Elv7ws9Fql"
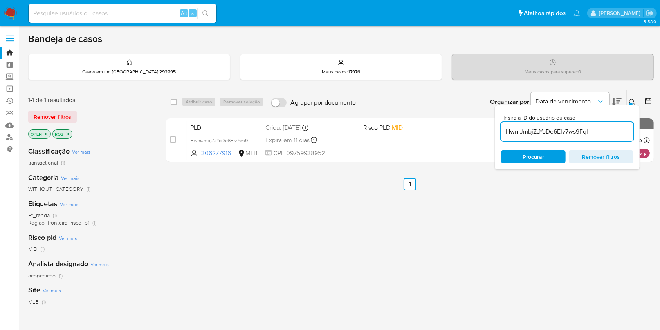
click at [590, 129] on input "HwmJmbjZaYoDe6Elv7ws9Fql" at bounding box center [567, 132] width 132 height 10
paste input "A5QTV1y2V80GSn99mMuBYlhU"
click at [603, 129] on input "A5QTV1y2V80GSn99mMuBYlhU" at bounding box center [567, 132] width 132 height 10
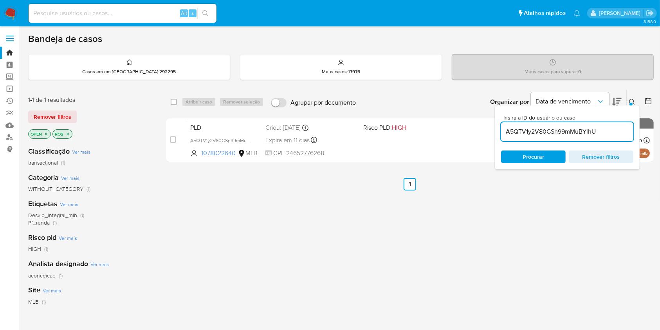
paste input "GPmcAsavm26AAwoTy1ZVZdg9"
type input "GPmcAsavm26AAwoTy1ZVZdg9"
click at [601, 134] on input "GPmcAsavm26AAwoTy1ZVZdg9" at bounding box center [567, 132] width 132 height 10
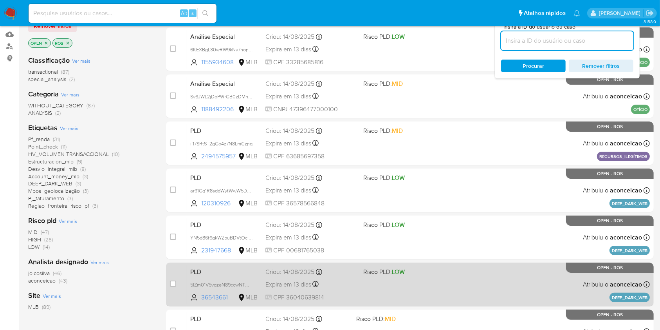
scroll to position [157, 0]
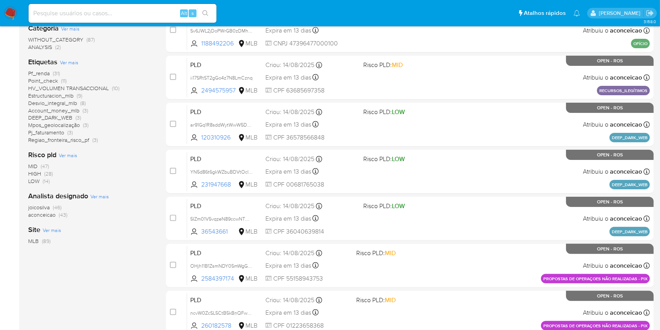
click at [53, 205] on span "(46)" at bounding box center [57, 207] width 9 height 8
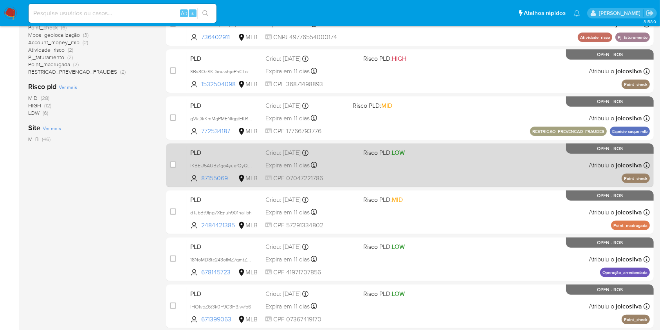
scroll to position [313, 0]
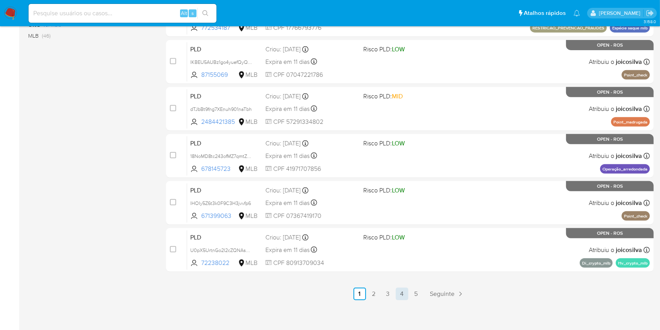
click at [401, 292] on link "4" at bounding box center [402, 294] width 13 height 13
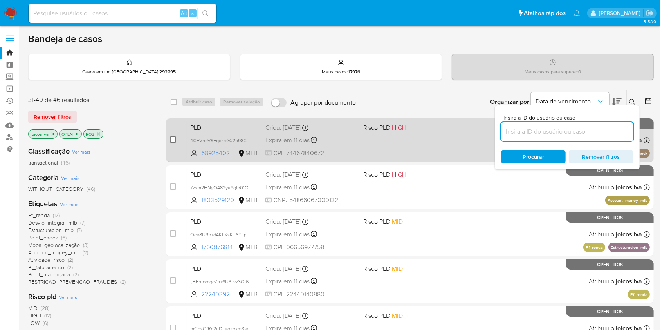
click at [174, 138] on input "checkbox" at bounding box center [173, 139] width 6 height 6
checkbox input "true"
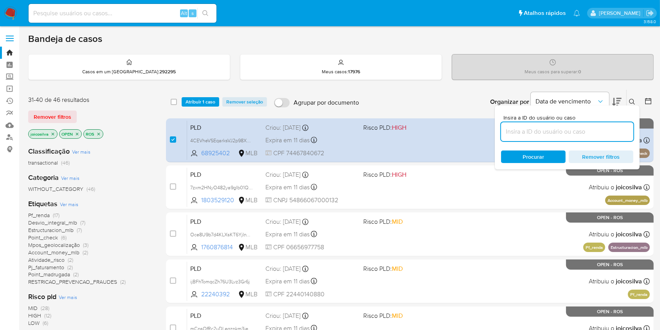
click at [192, 108] on div "select-all-cases-checkbox Atribuir 1 caso Remover seleção Agrupar por documento…" at bounding box center [410, 102] width 488 height 24
click at [192, 102] on span "Atribuir 1 caso" at bounding box center [201, 102] width 30 height 8
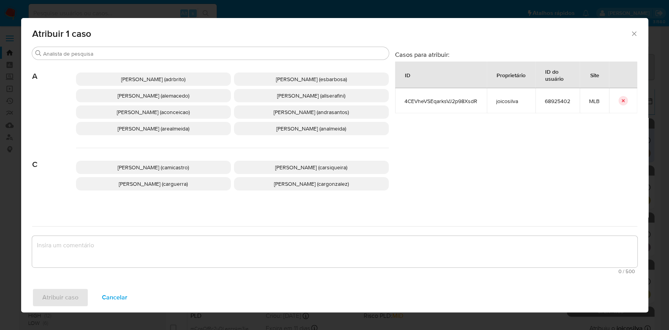
click at [169, 113] on span "Ana Cristina Da Conceicao (aconceicao)" at bounding box center [153, 112] width 73 height 8
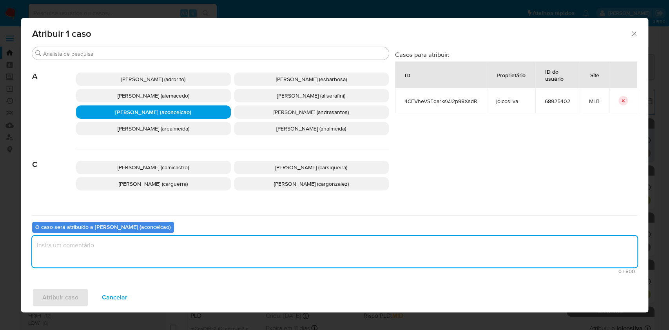
click at [224, 242] on textarea "assign-modal" at bounding box center [334, 251] width 605 height 31
type textarea "ok"
click at [61, 290] on span "Atribuir caso" at bounding box center [60, 297] width 36 height 17
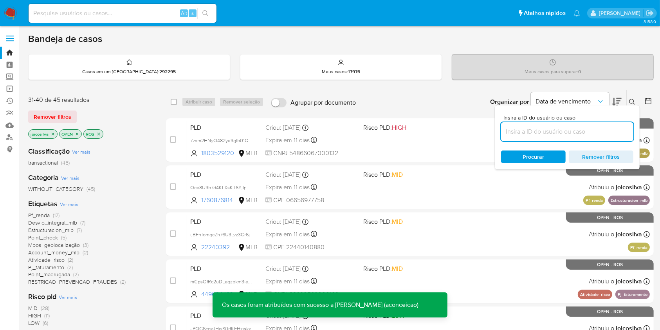
click at [53, 133] on icon "close-filter" at bounding box center [53, 134] width 5 height 5
